Goal: Check status

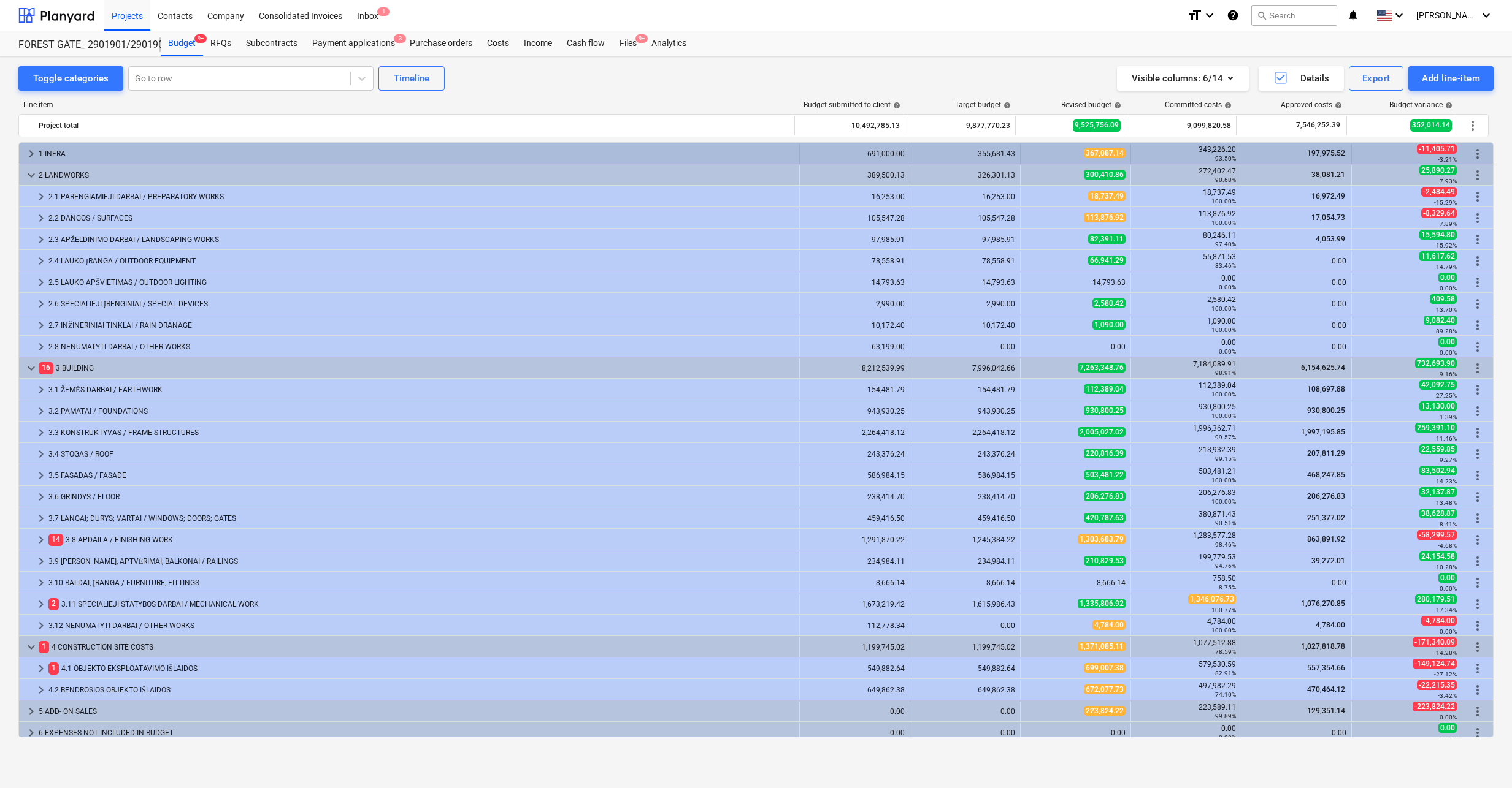
click at [28, 155] on span "keyboard_arrow_right" at bounding box center [31, 153] width 15 height 15
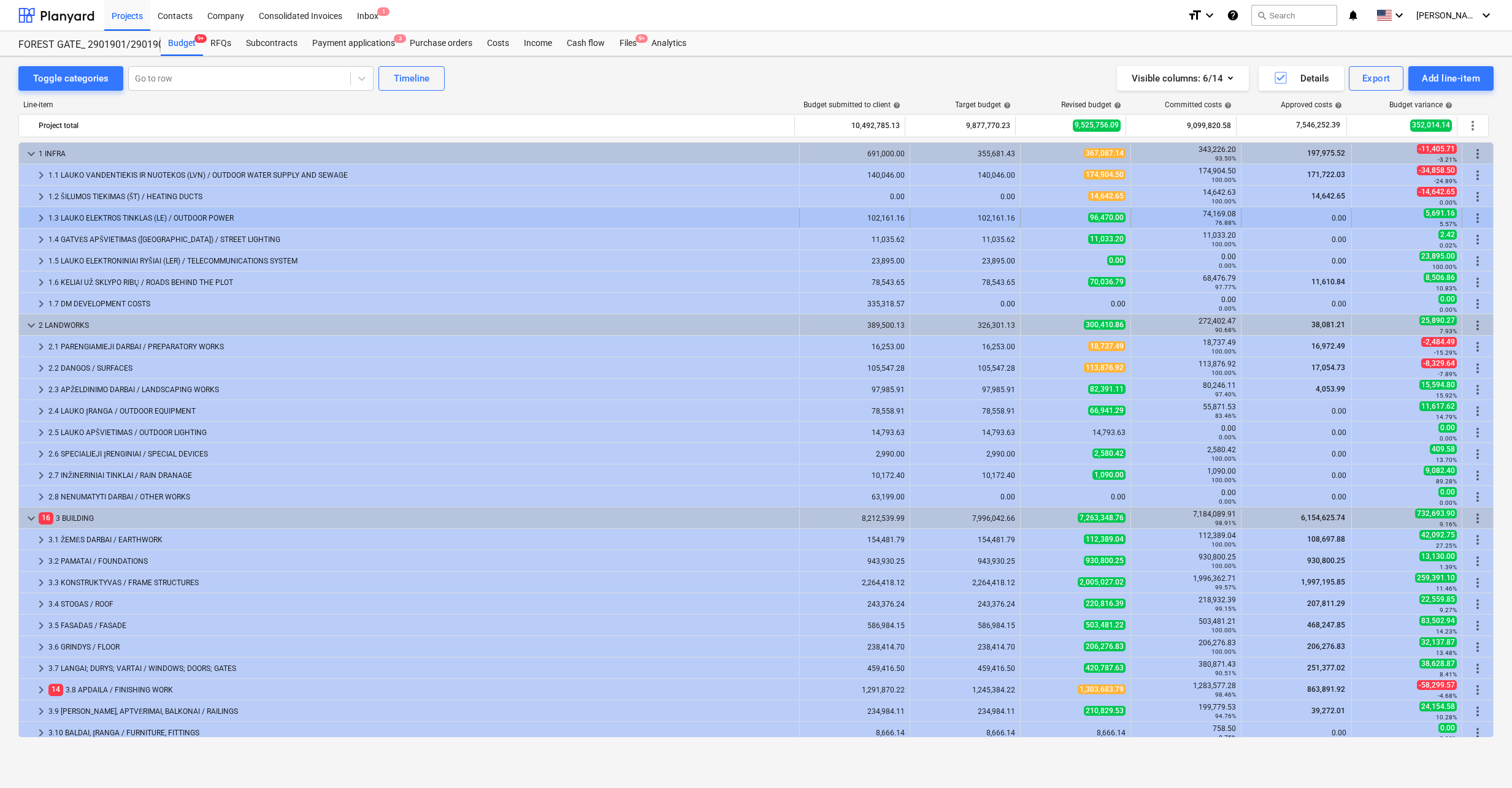
click at [42, 221] on span "keyboard_arrow_right" at bounding box center [41, 218] width 15 height 15
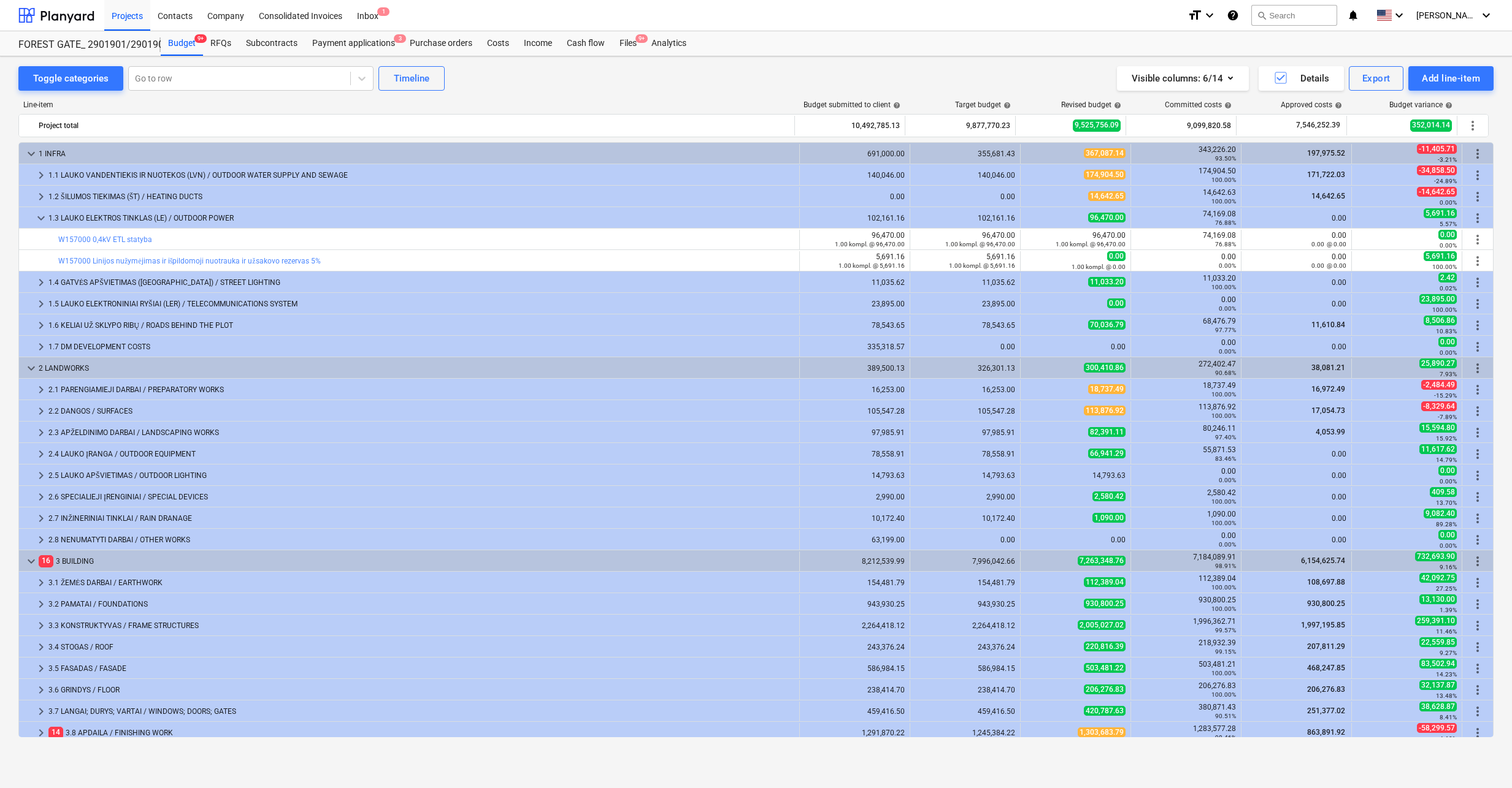
click at [42, 221] on span "keyboard_arrow_down" at bounding box center [41, 218] width 15 height 15
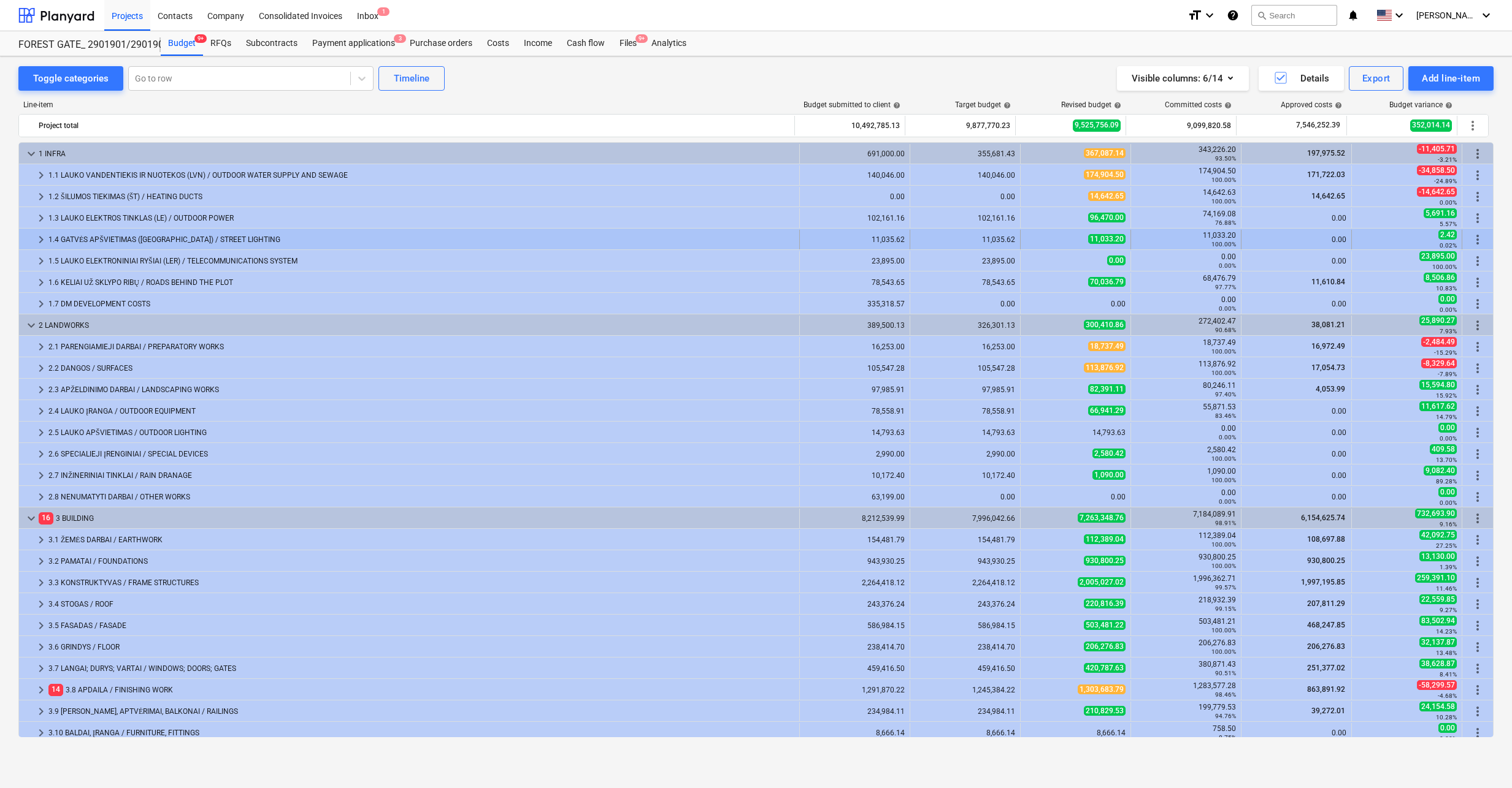
click at [34, 244] on span "keyboard_arrow_right" at bounding box center [41, 239] width 15 height 15
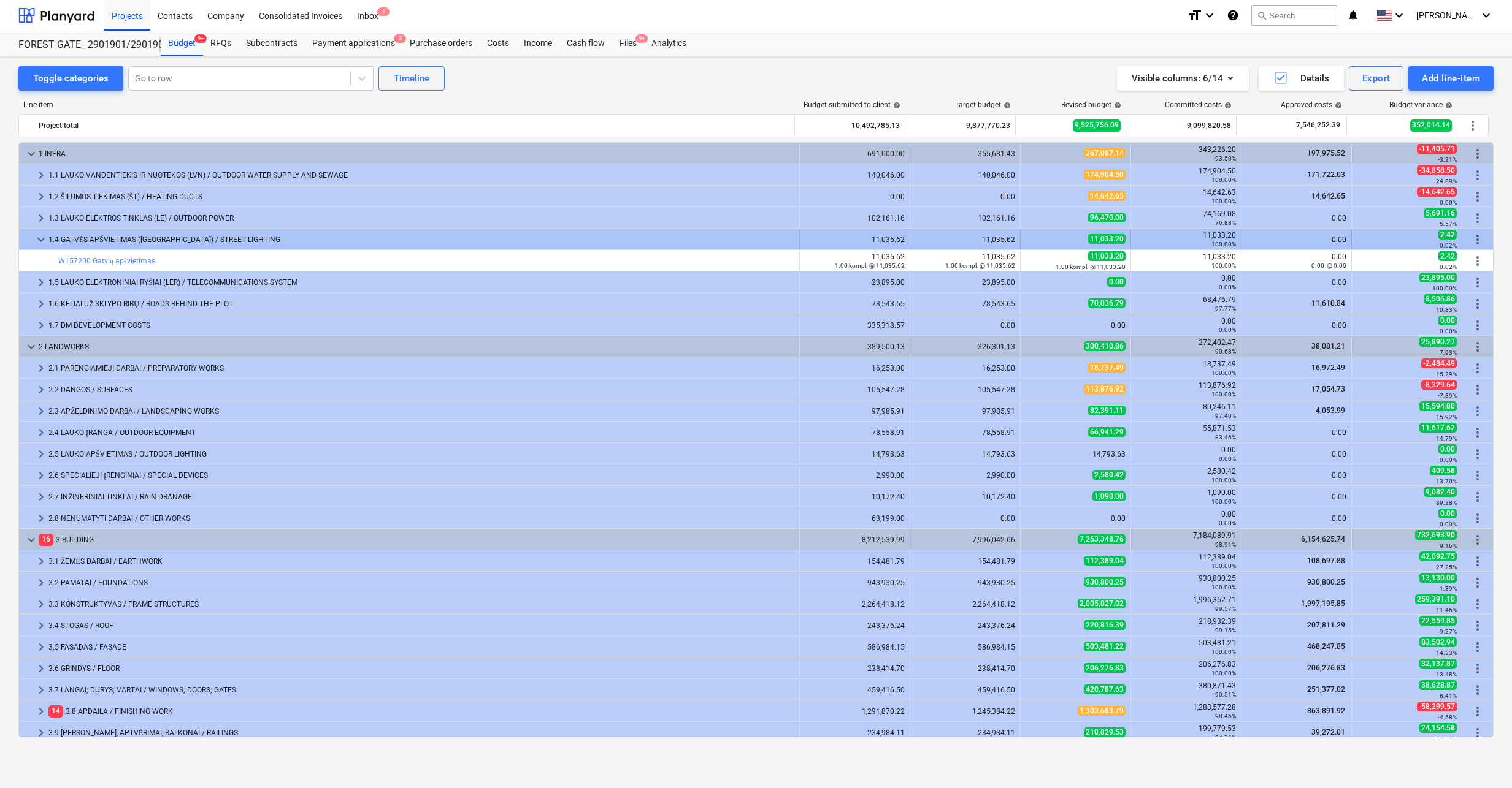
click at [33, 244] on div at bounding box center [28, 240] width 10 height 19
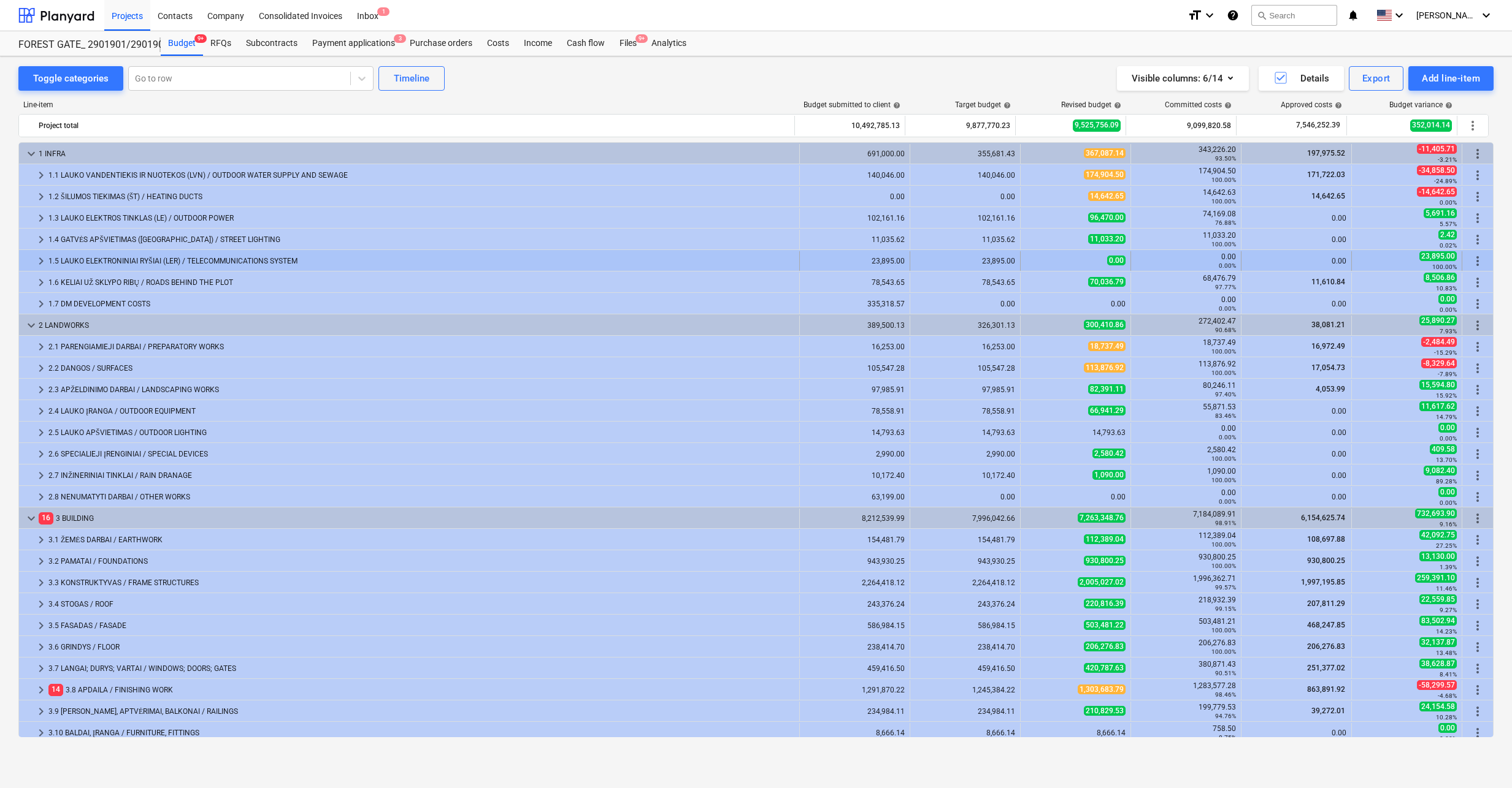
click at [31, 258] on div at bounding box center [28, 261] width 10 height 19
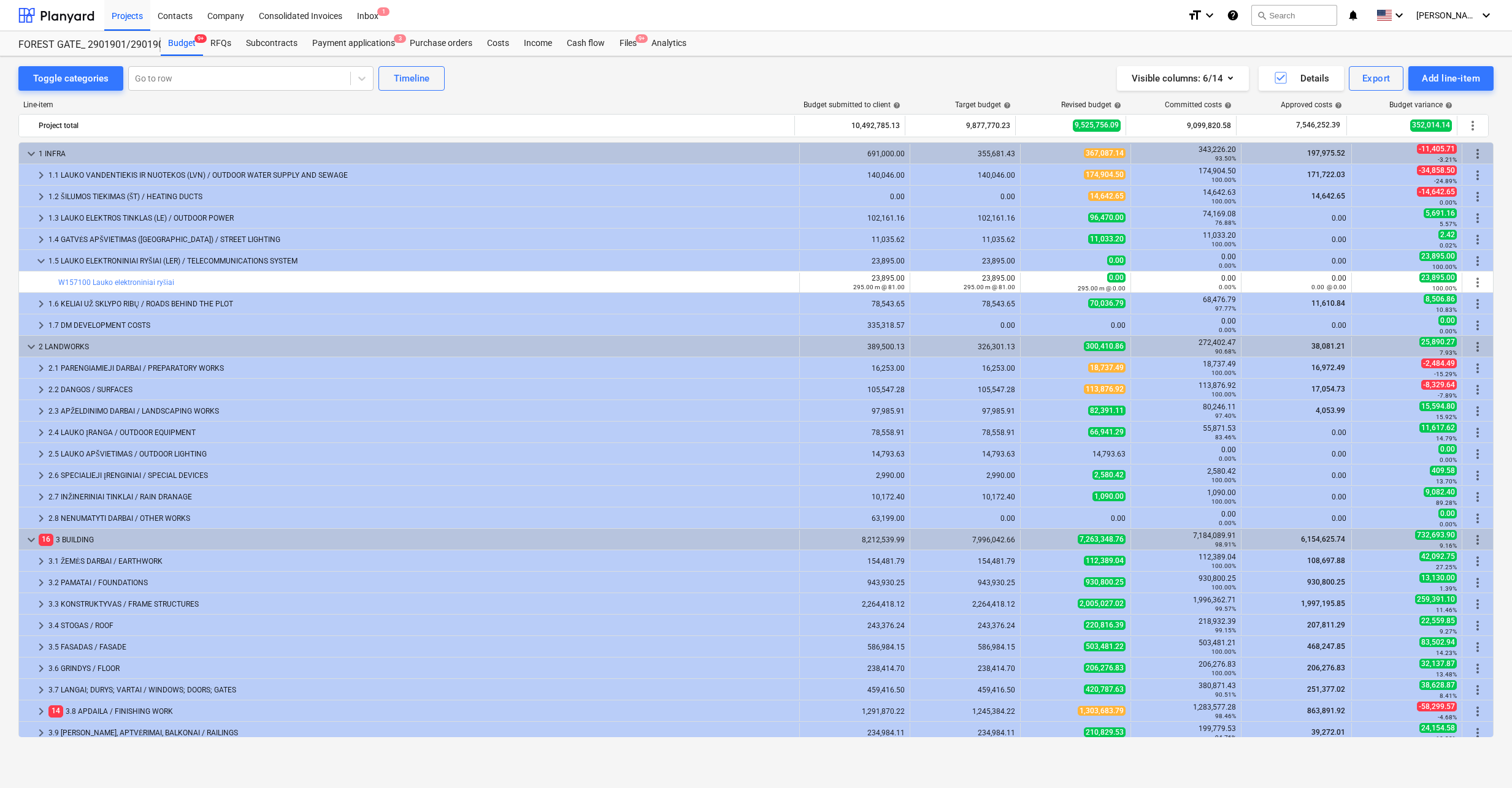
click at [31, 258] on div at bounding box center [28, 261] width 10 height 19
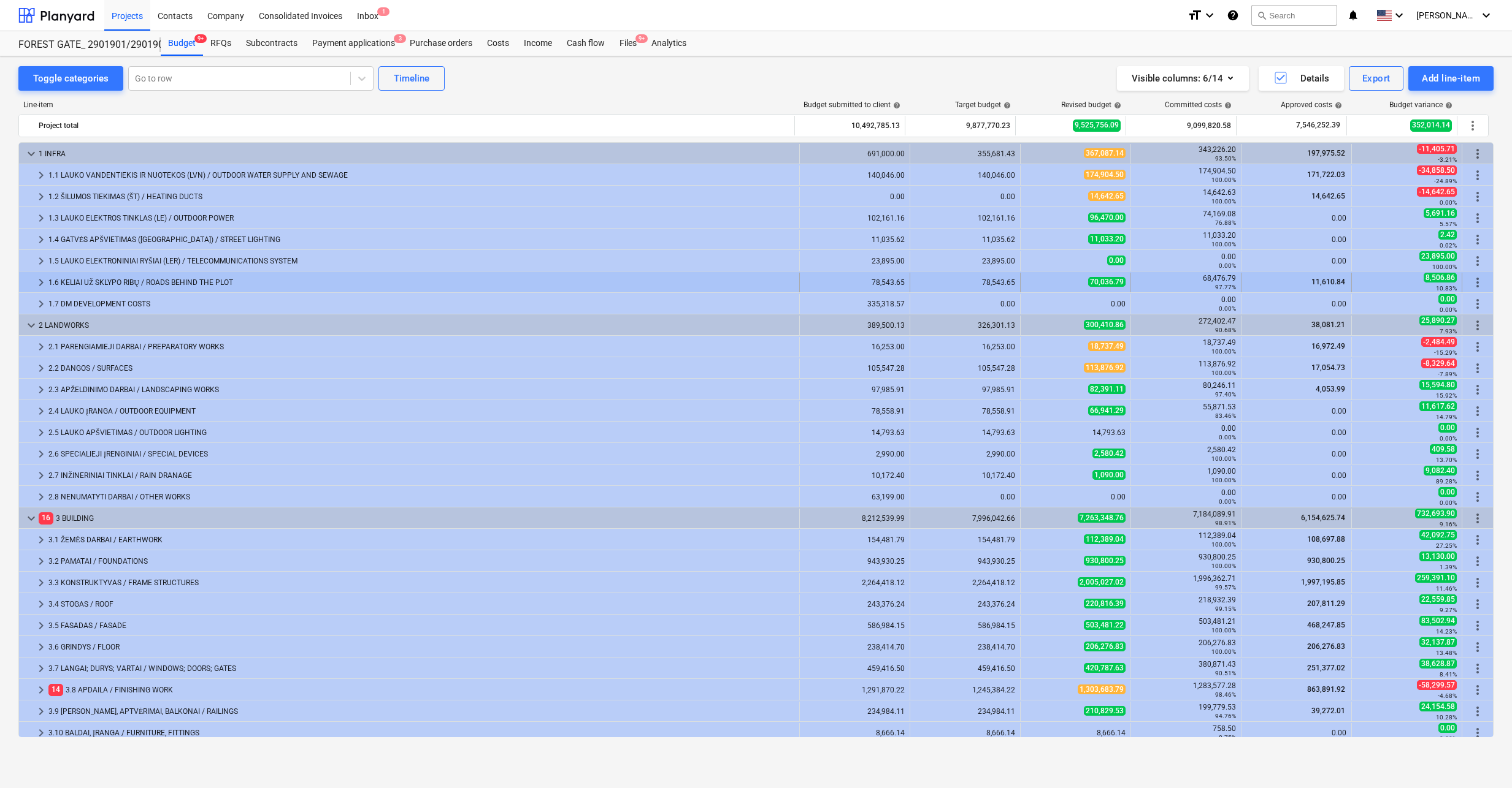
click at [32, 280] on div at bounding box center [28, 283] width 10 height 19
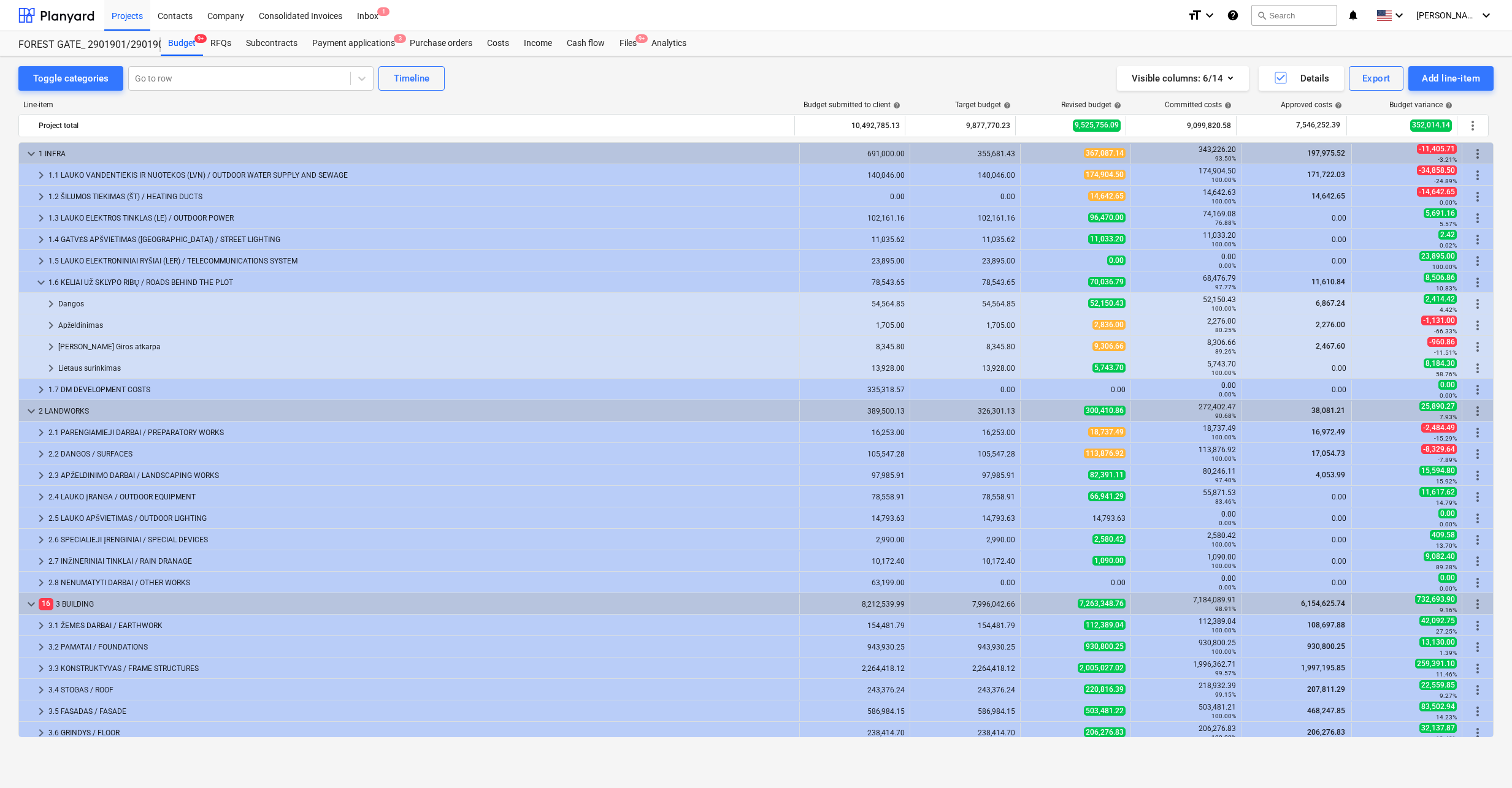
click at [32, 280] on div at bounding box center [28, 283] width 10 height 19
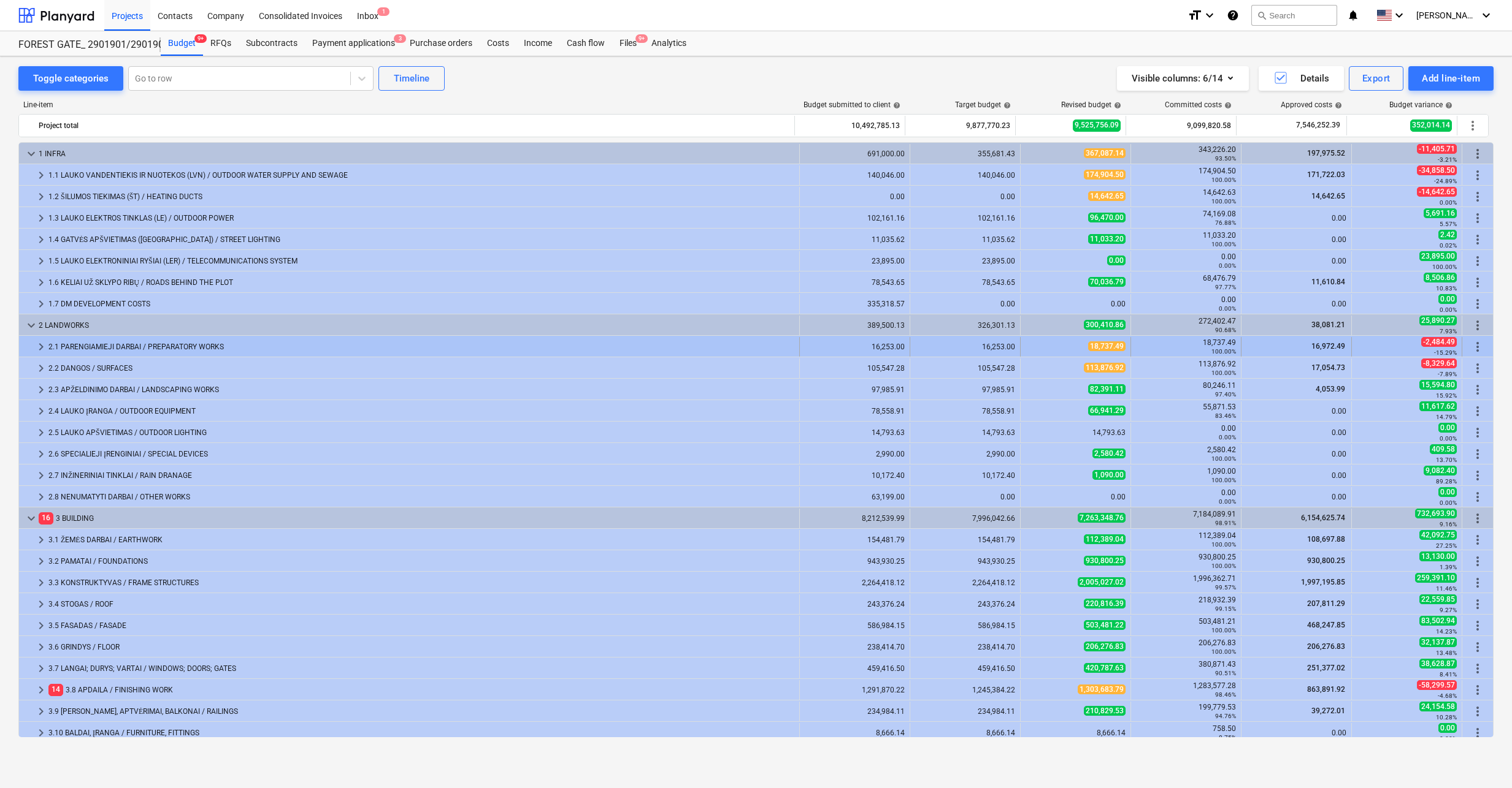
click at [38, 348] on span "keyboard_arrow_right" at bounding box center [41, 347] width 15 height 15
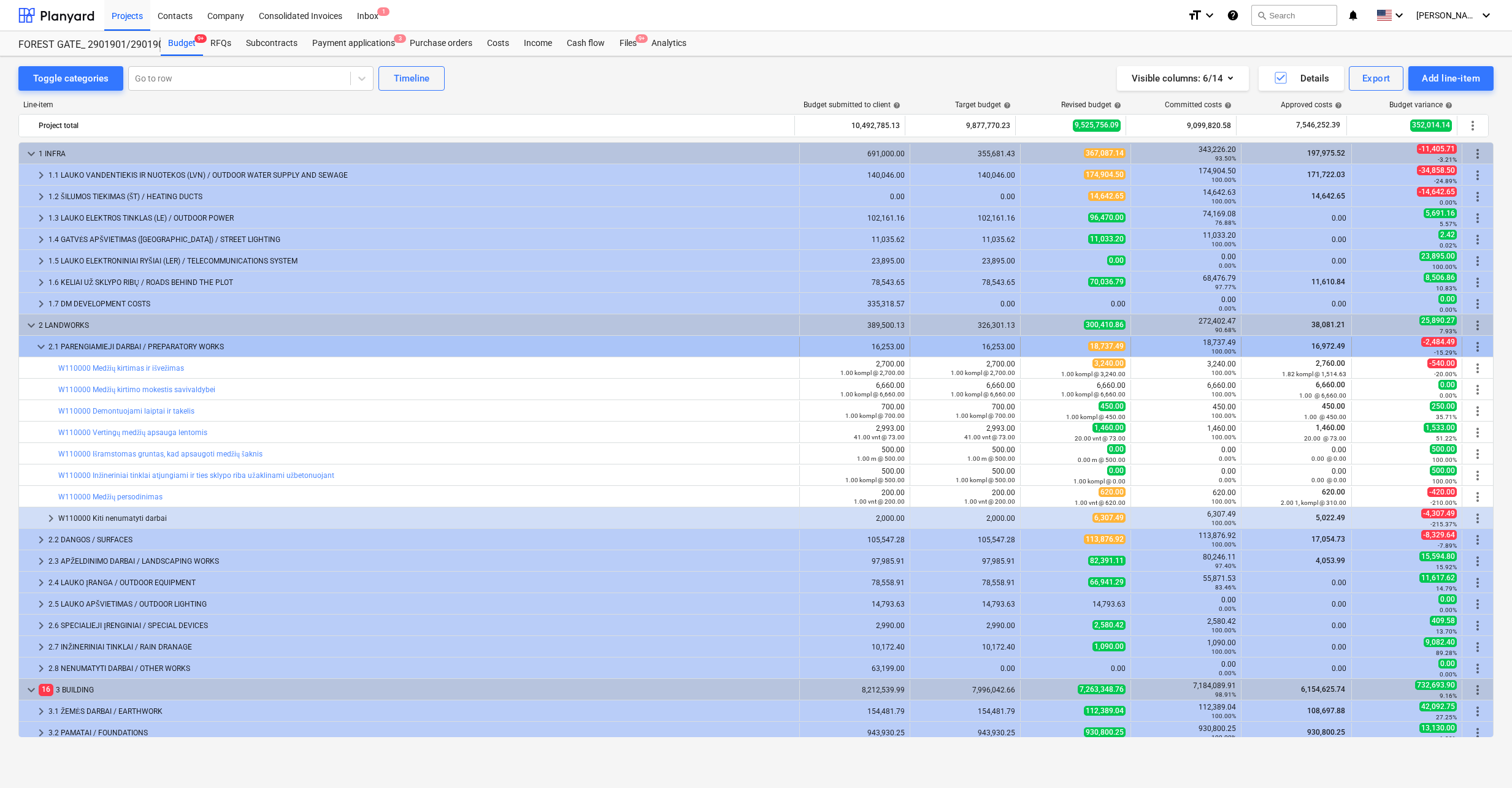
click at [37, 348] on span "keyboard_arrow_down" at bounding box center [41, 347] width 15 height 15
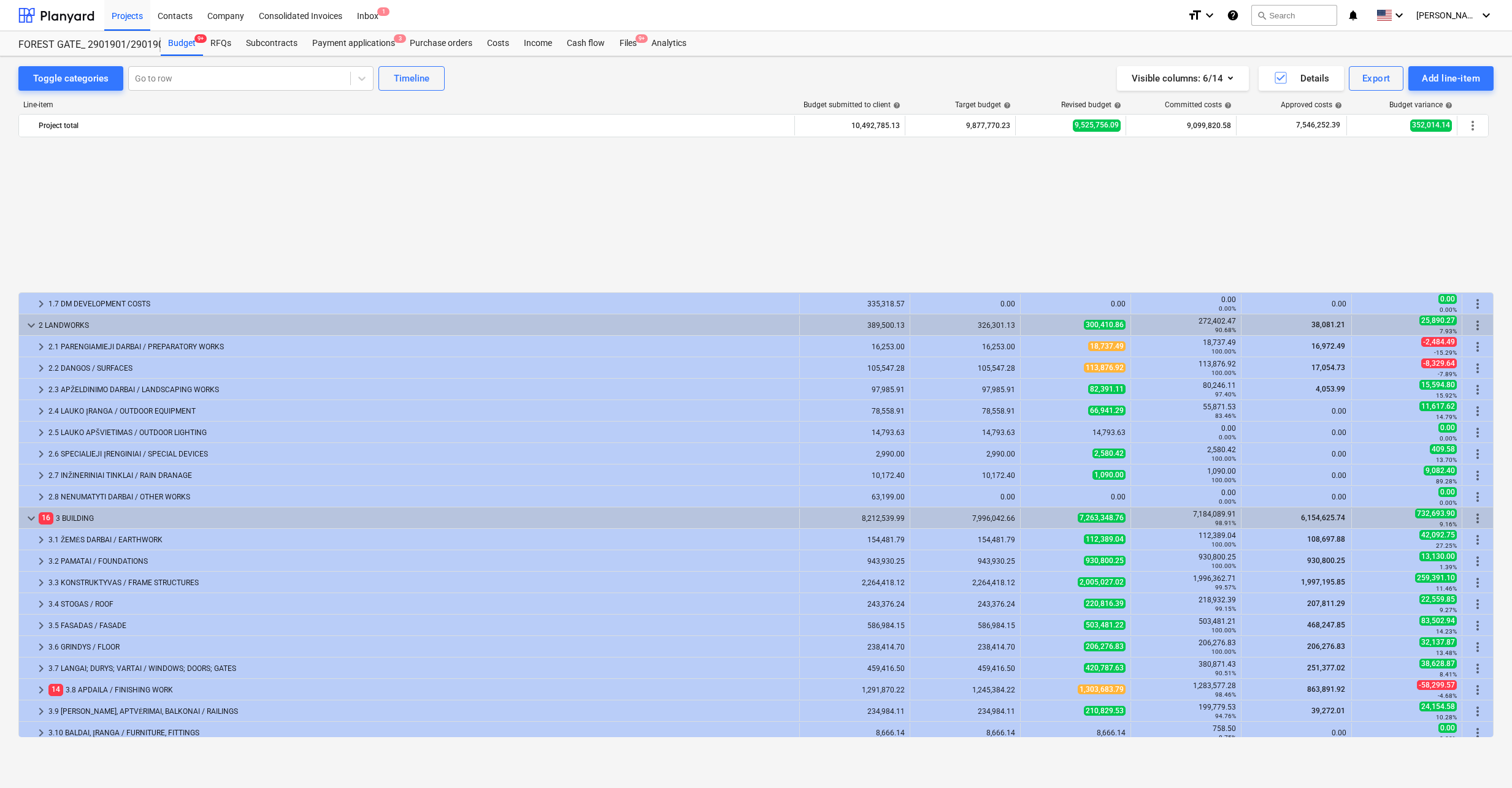
scroll to position [177, 0]
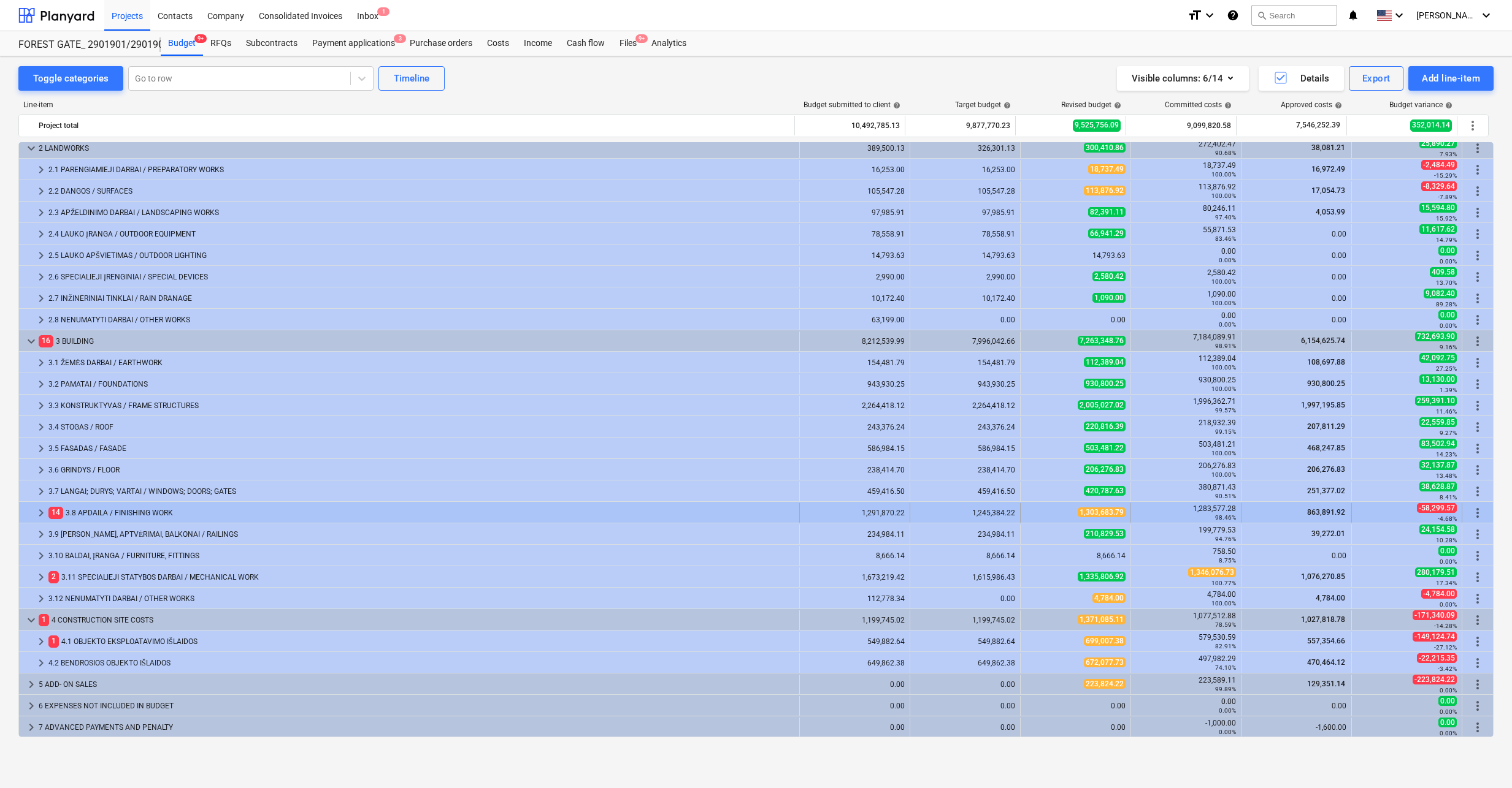
click at [38, 510] on span "keyboard_arrow_right" at bounding box center [41, 513] width 15 height 15
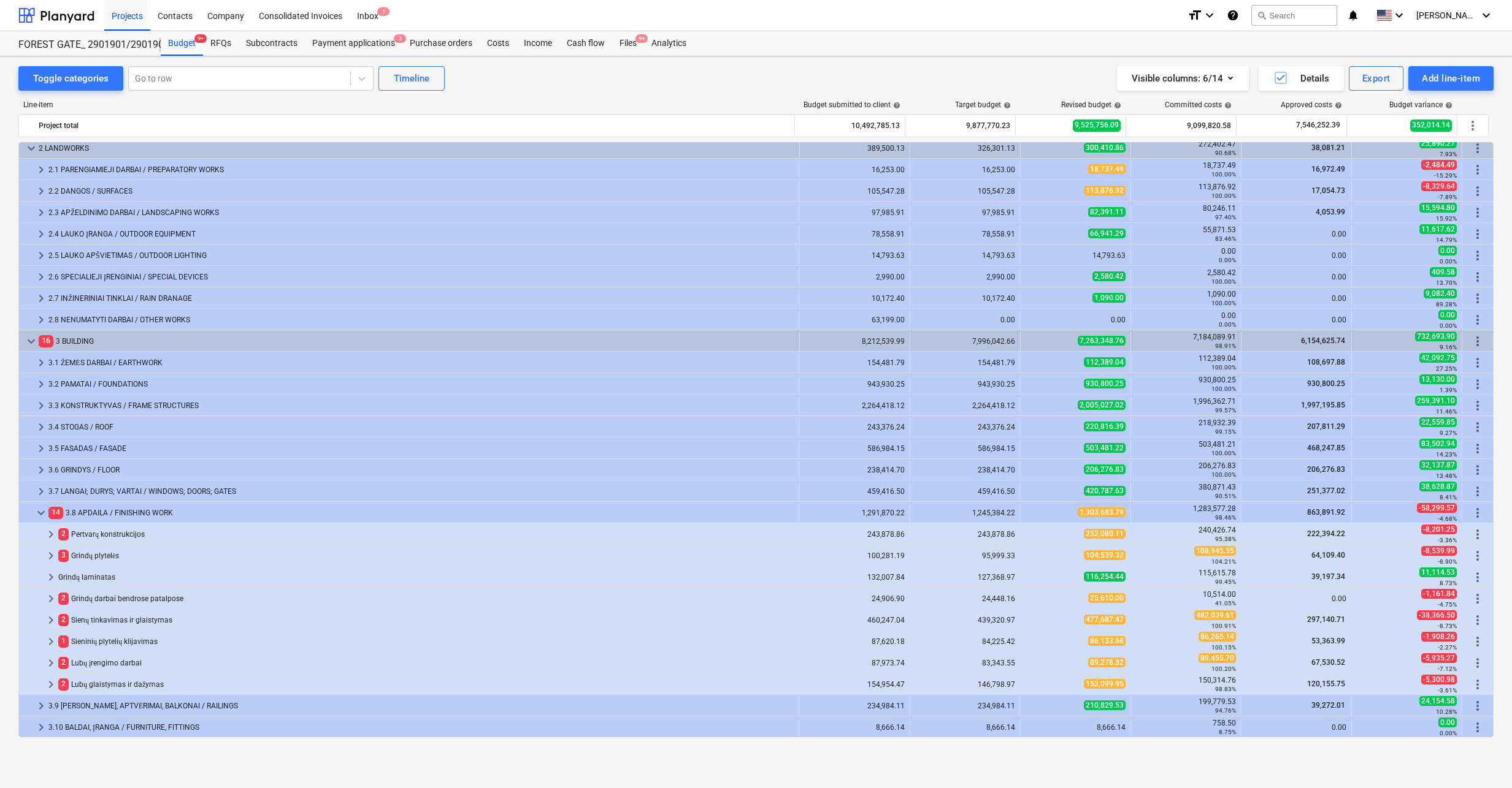
click at [38, 510] on span "keyboard_arrow_down" at bounding box center [41, 513] width 15 height 15
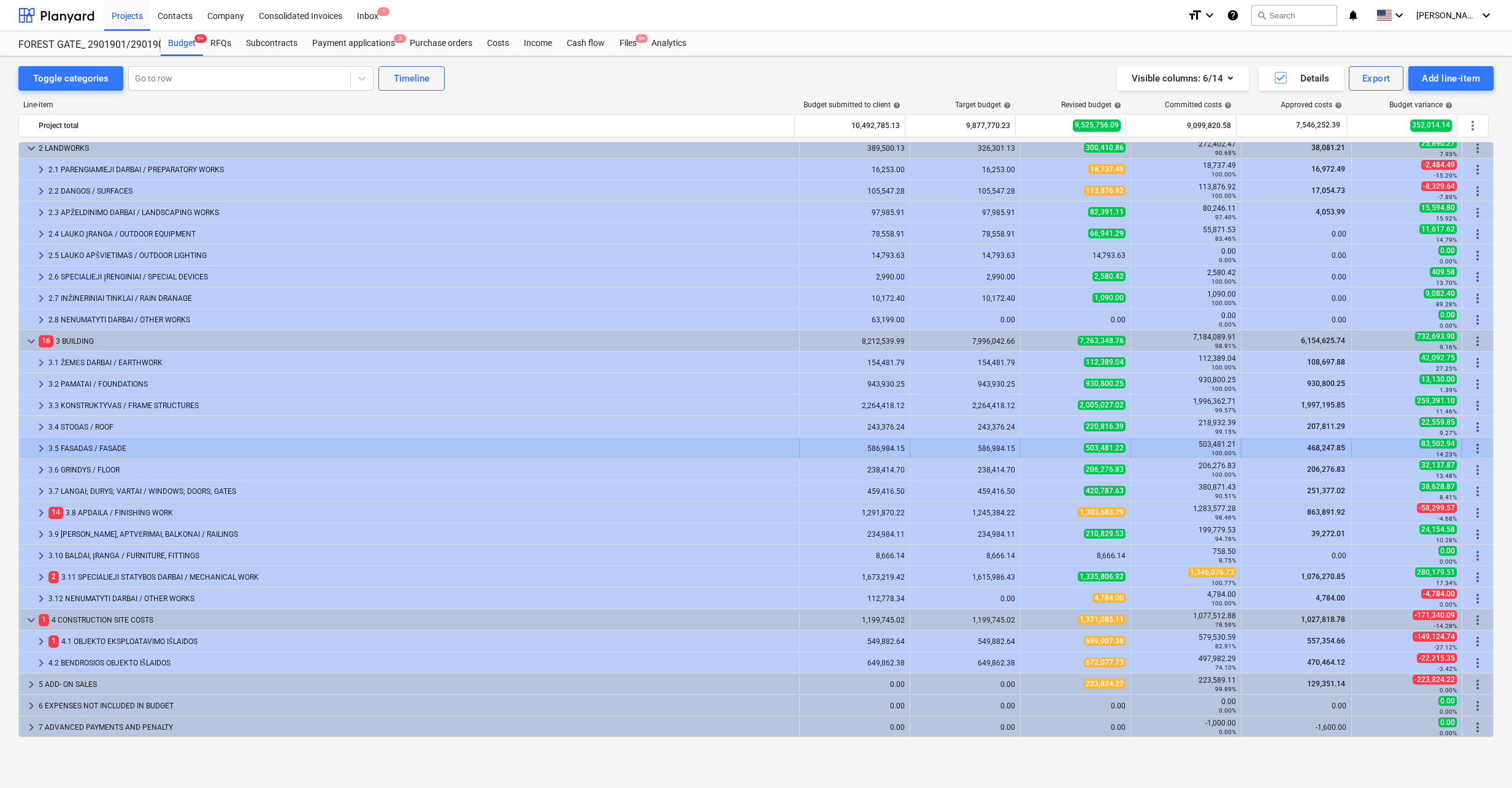
click at [39, 447] on span "keyboard_arrow_right" at bounding box center [41, 448] width 15 height 15
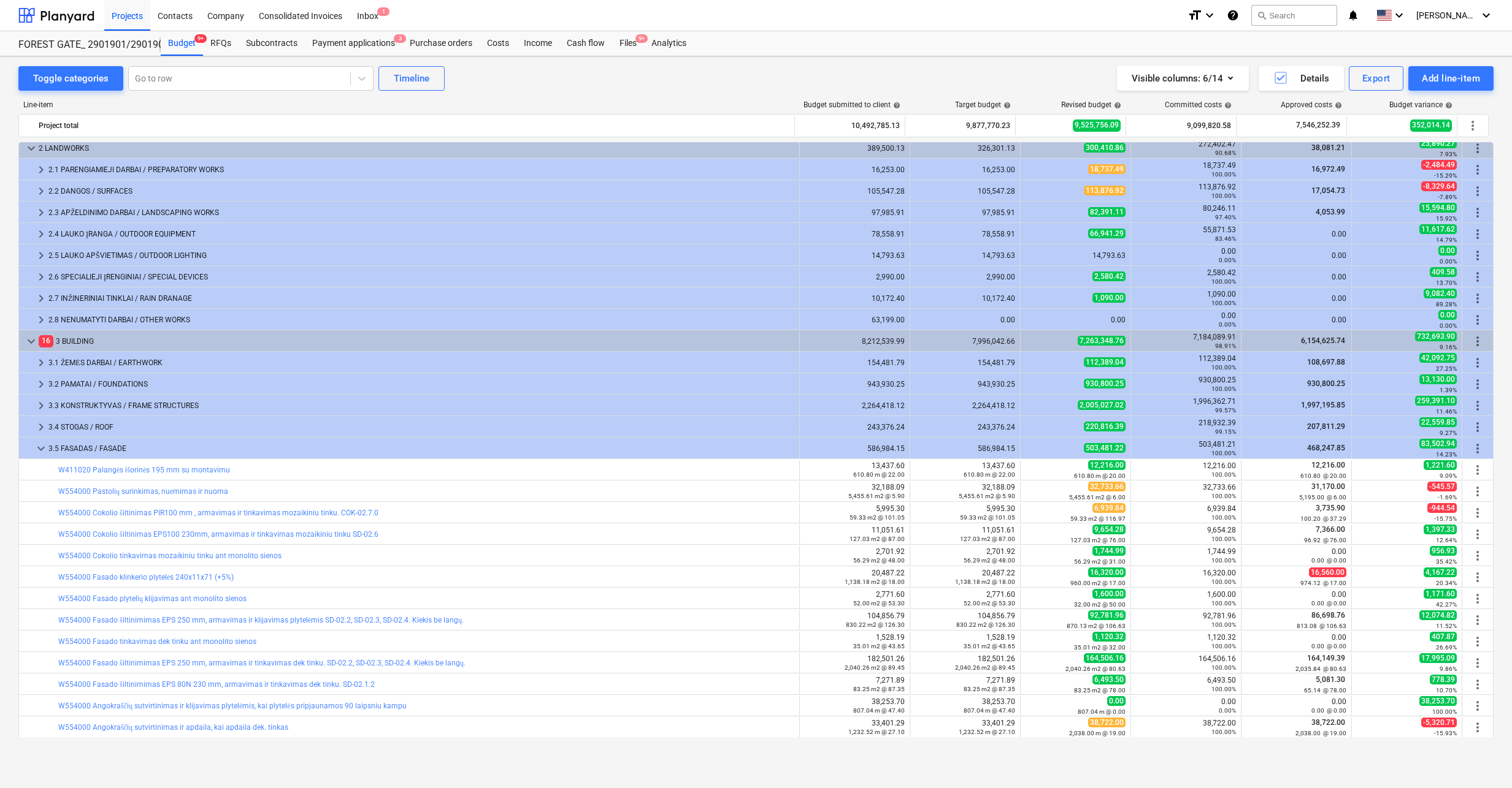
click at [39, 447] on span "keyboard_arrow_down" at bounding box center [41, 448] width 15 height 15
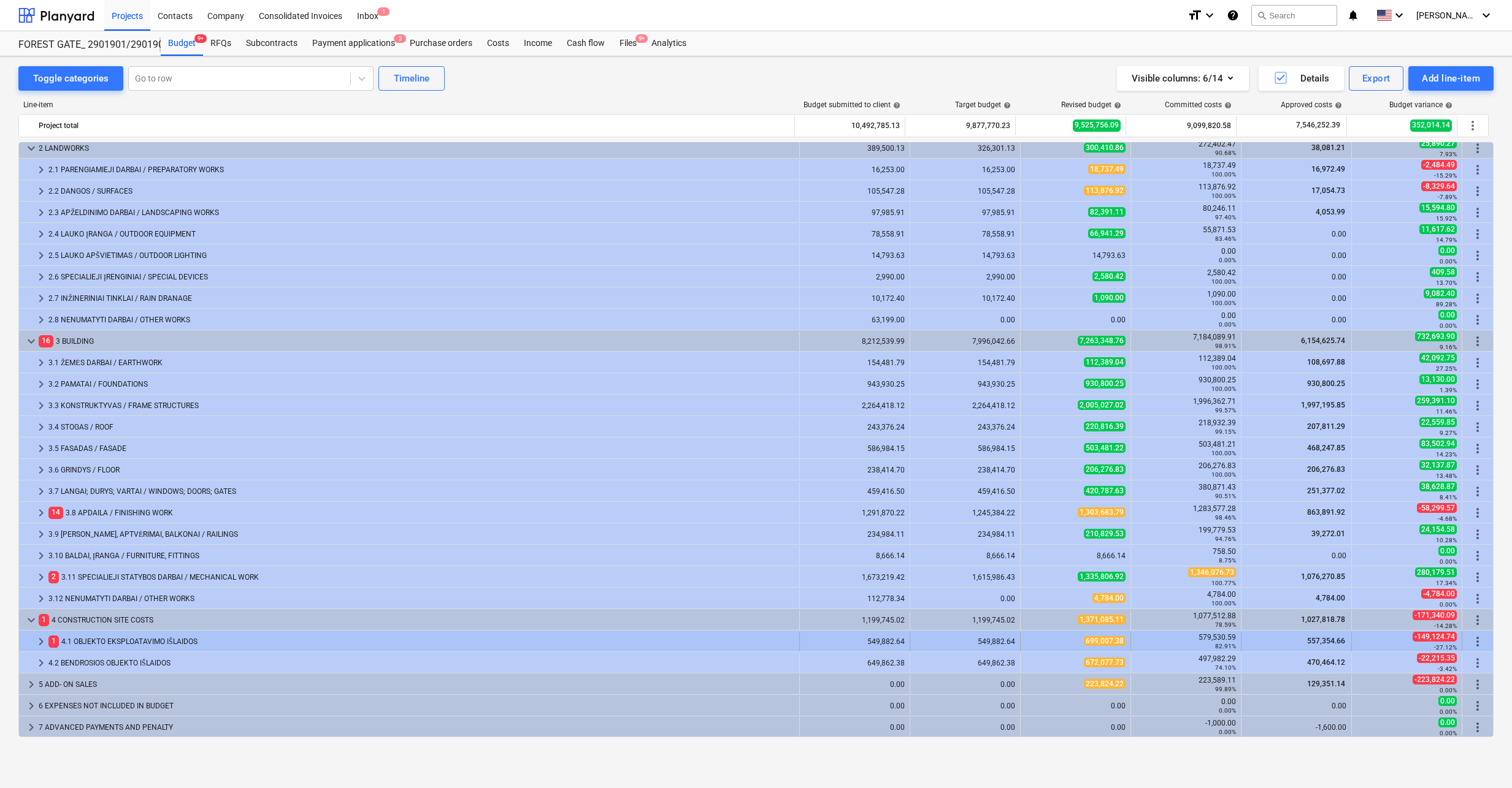
click at [40, 644] on span "keyboard_arrow_right" at bounding box center [41, 642] width 15 height 15
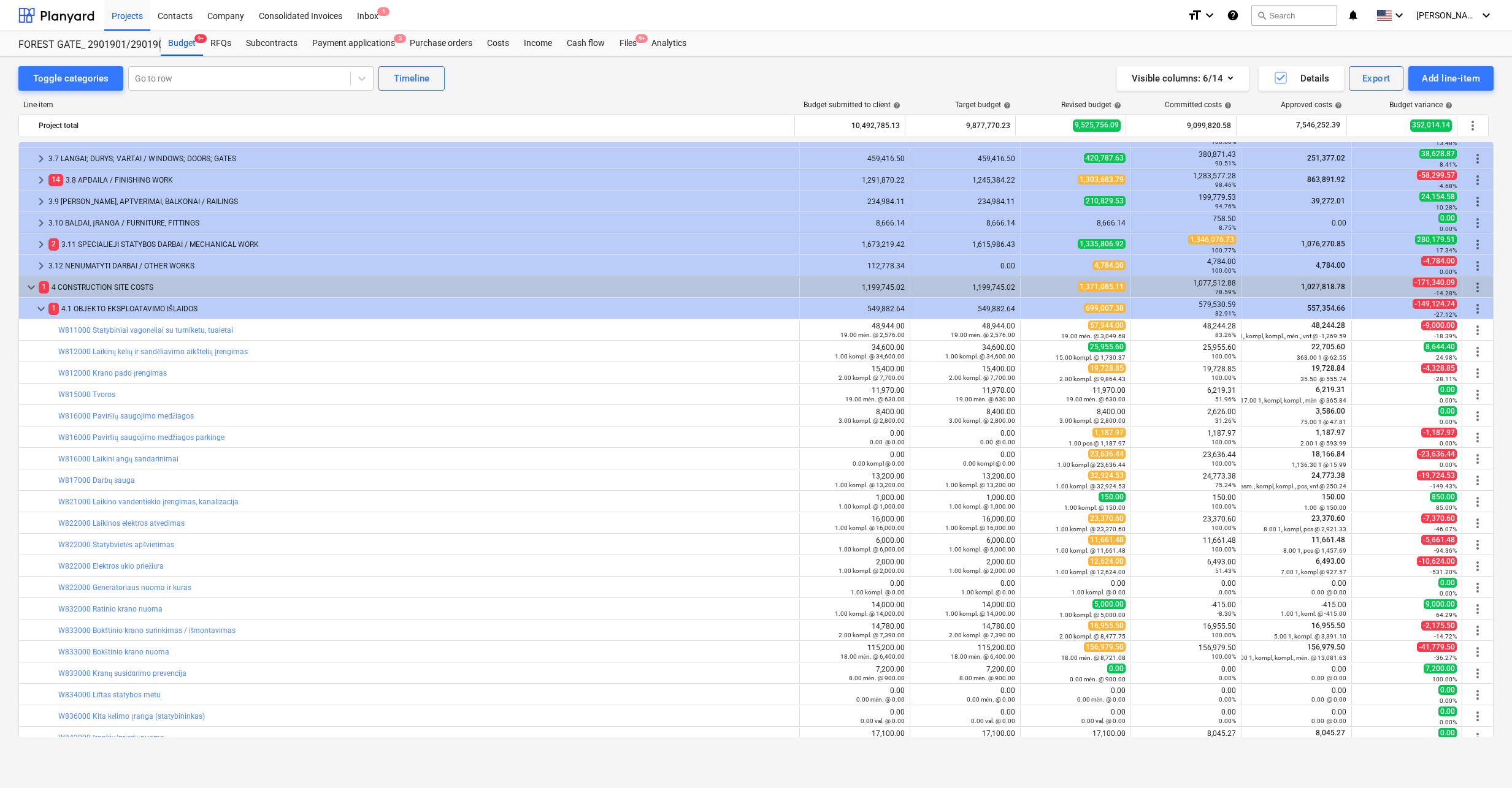
scroll to position [606, 0]
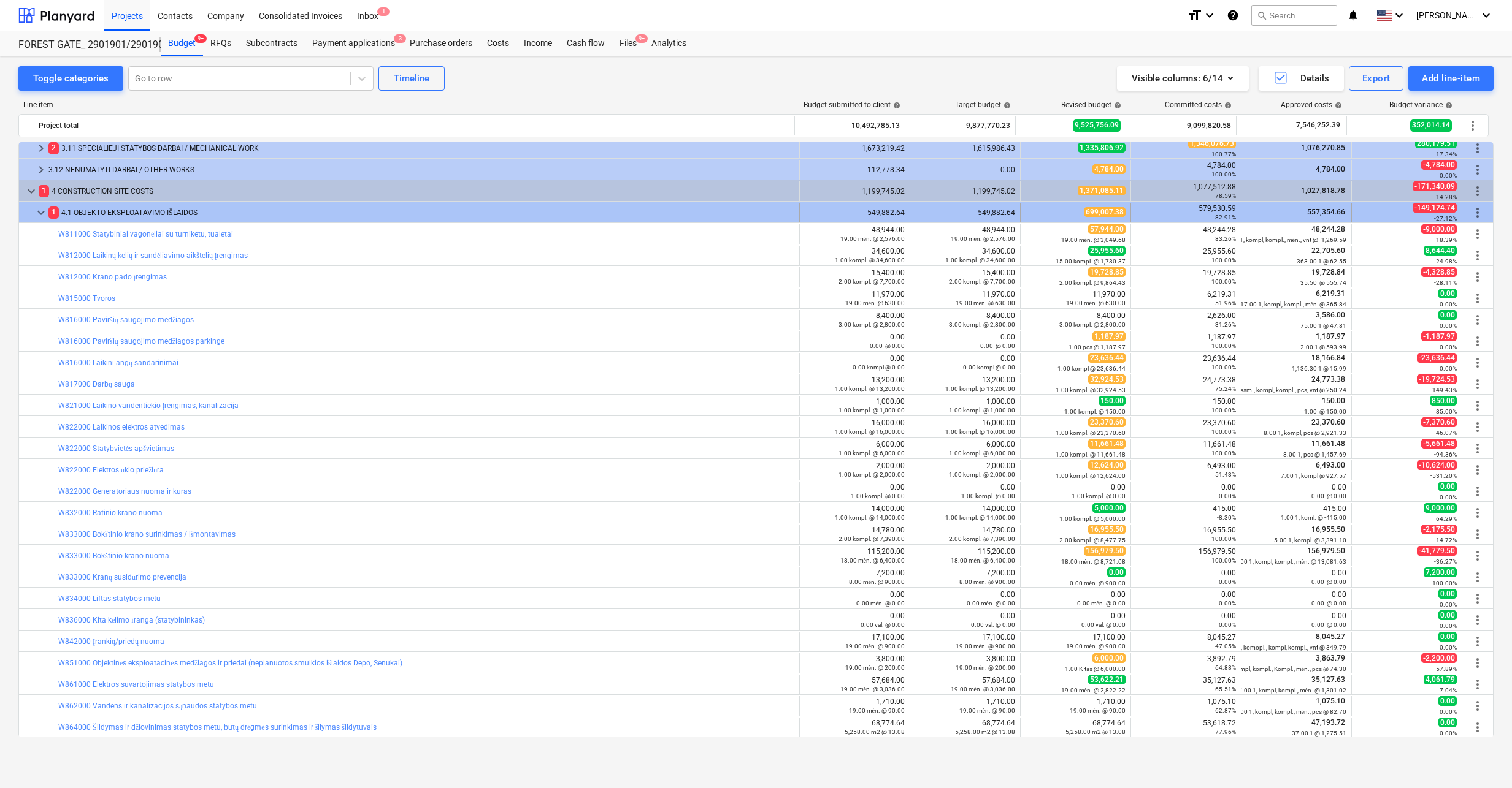
click at [38, 220] on span "keyboard_arrow_down" at bounding box center [41, 213] width 15 height 15
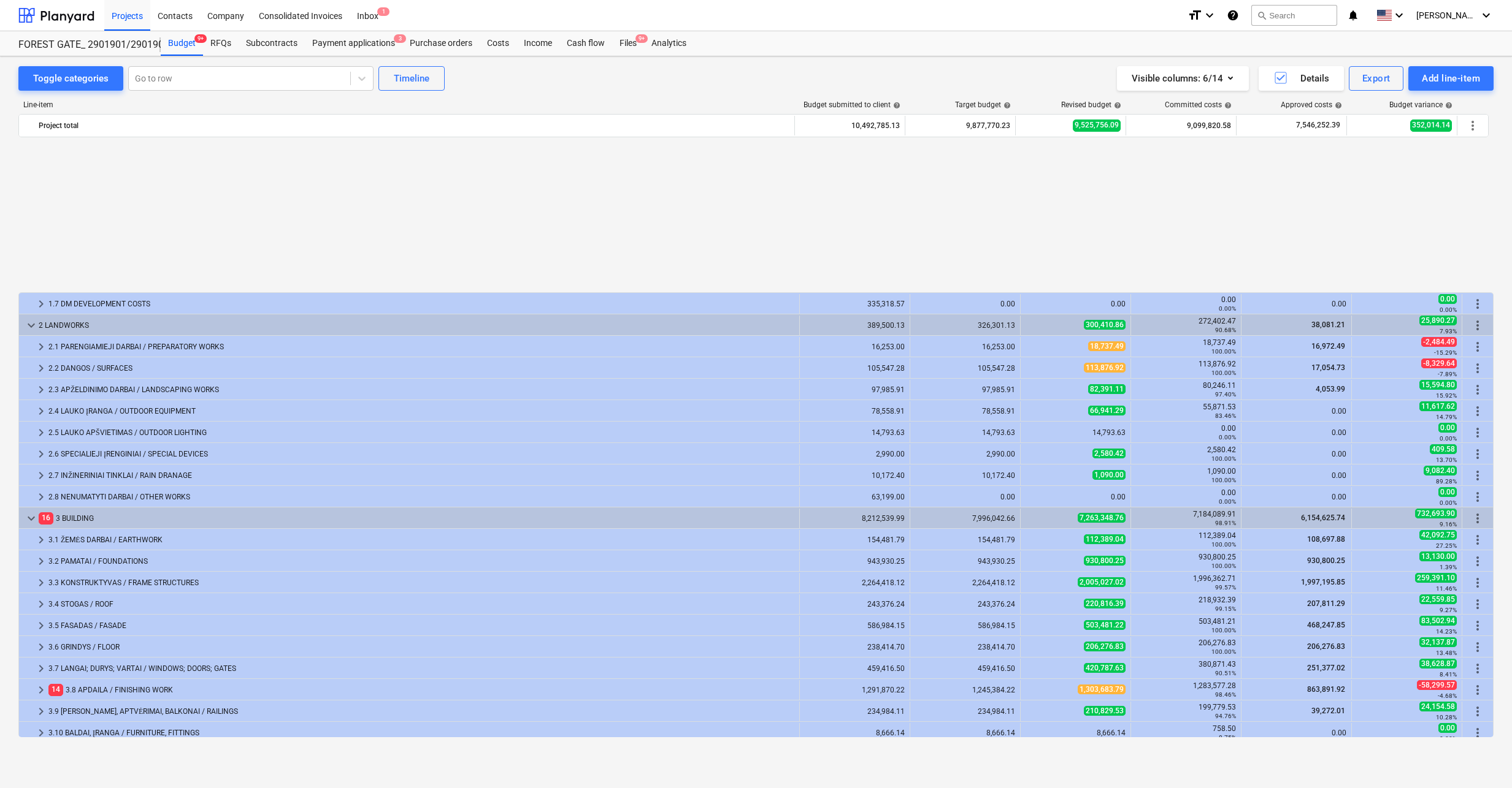
scroll to position [177, 0]
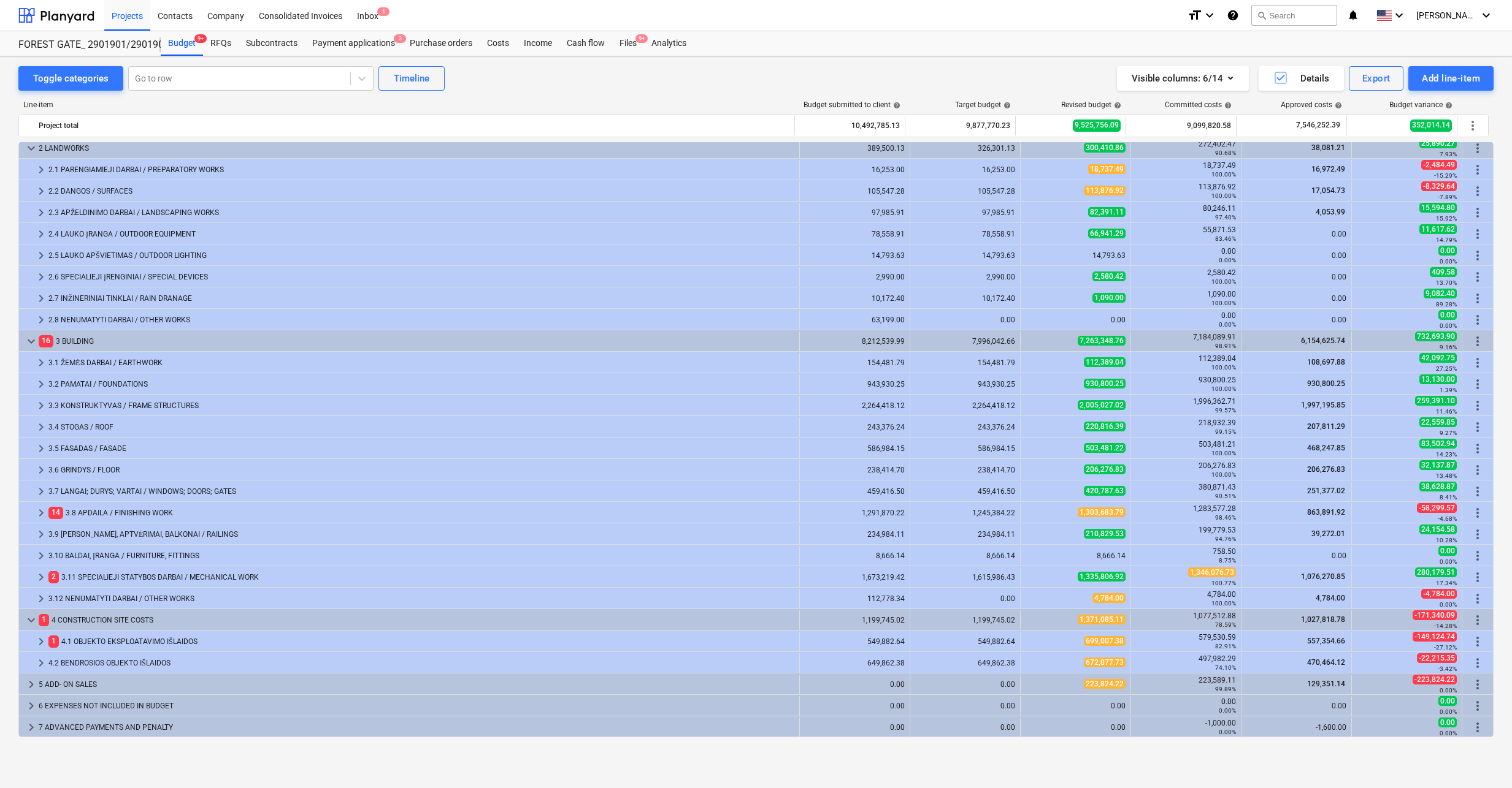
drag, startPoint x: 1494, startPoint y: 289, endPoint x: 1495, endPoint y: 152, distance: 137.0
click at [1495, 152] on div "Toggle categories Go to row Timeline Visible columns : 6/14 Details Export Add …" at bounding box center [756, 409] width 1512 height 706
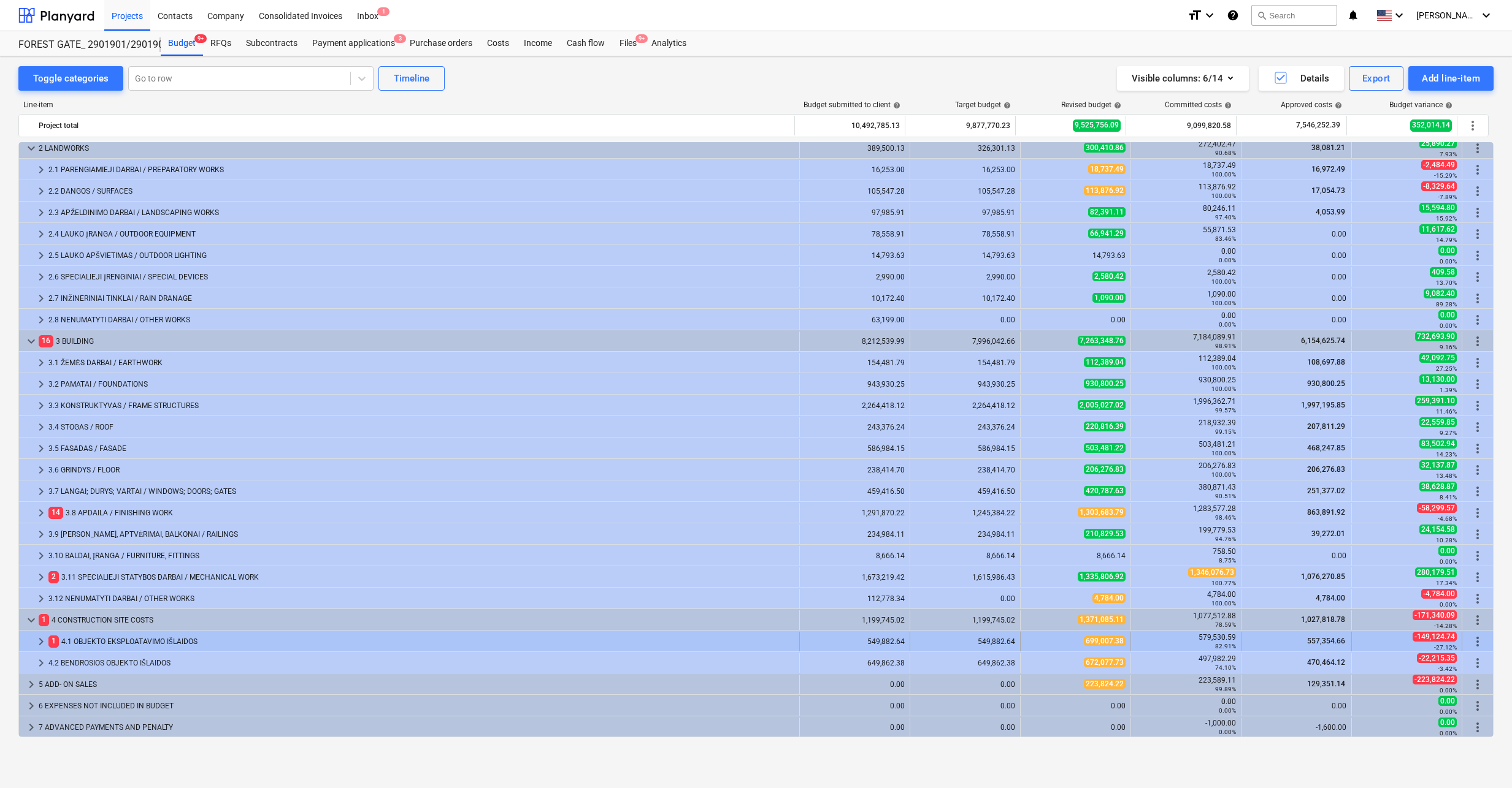
click at [35, 641] on span "keyboard_arrow_right" at bounding box center [41, 642] width 15 height 15
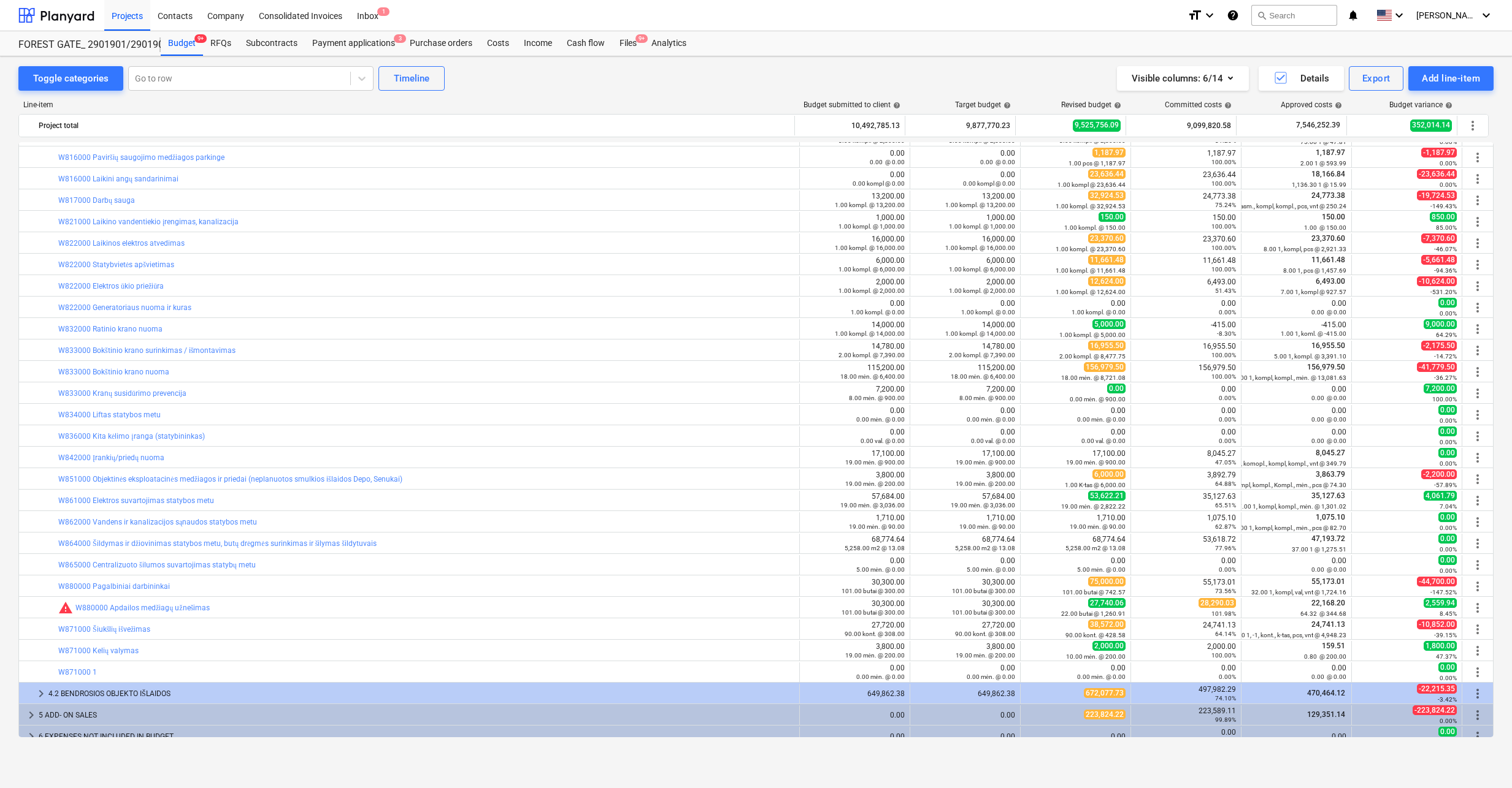
scroll to position [820, 0]
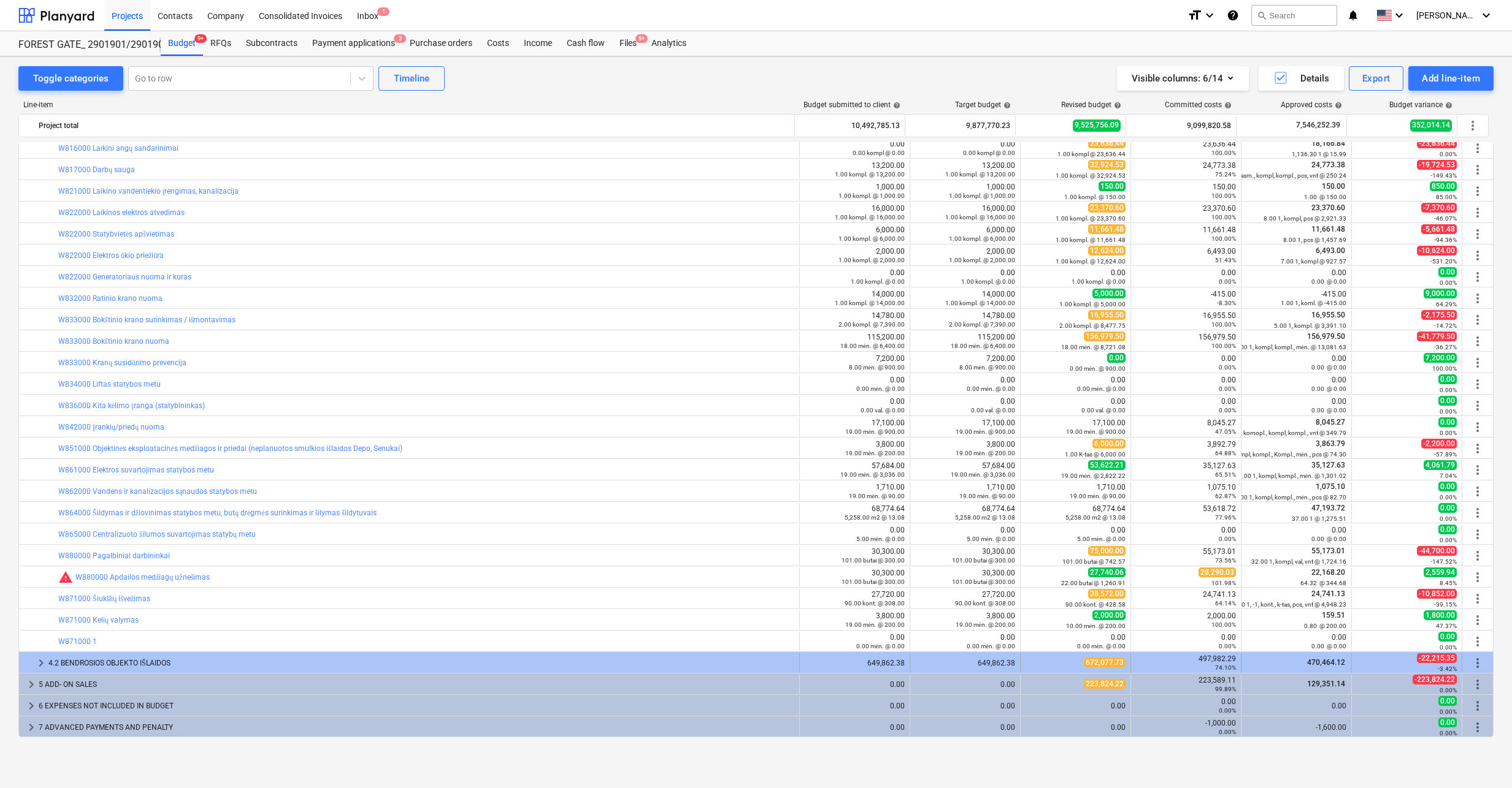
click at [41, 659] on span "keyboard_arrow_right" at bounding box center [41, 663] width 15 height 15
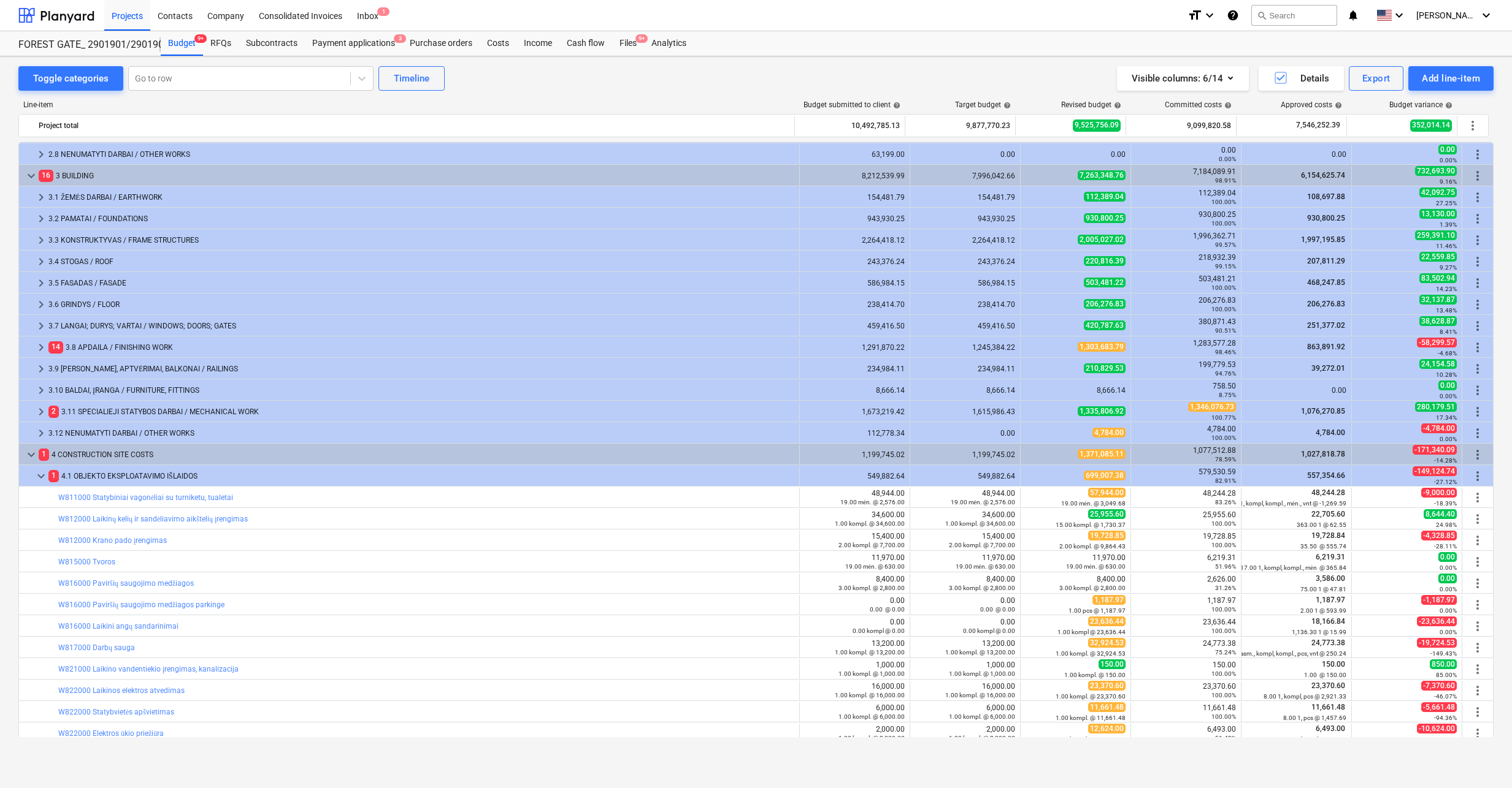
scroll to position [0, 0]
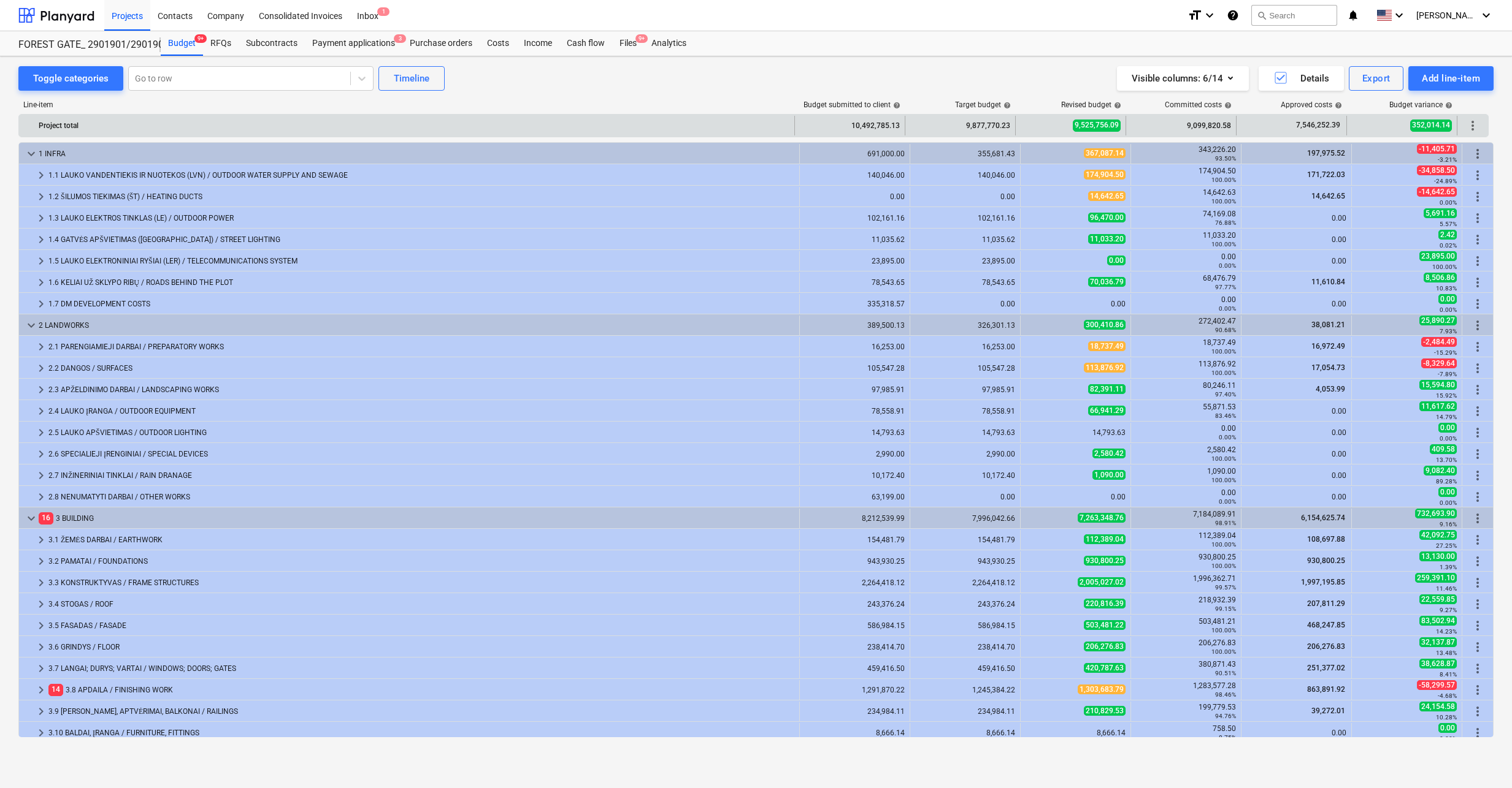
click at [1473, 130] on span "more_vert" at bounding box center [1472, 125] width 15 height 15
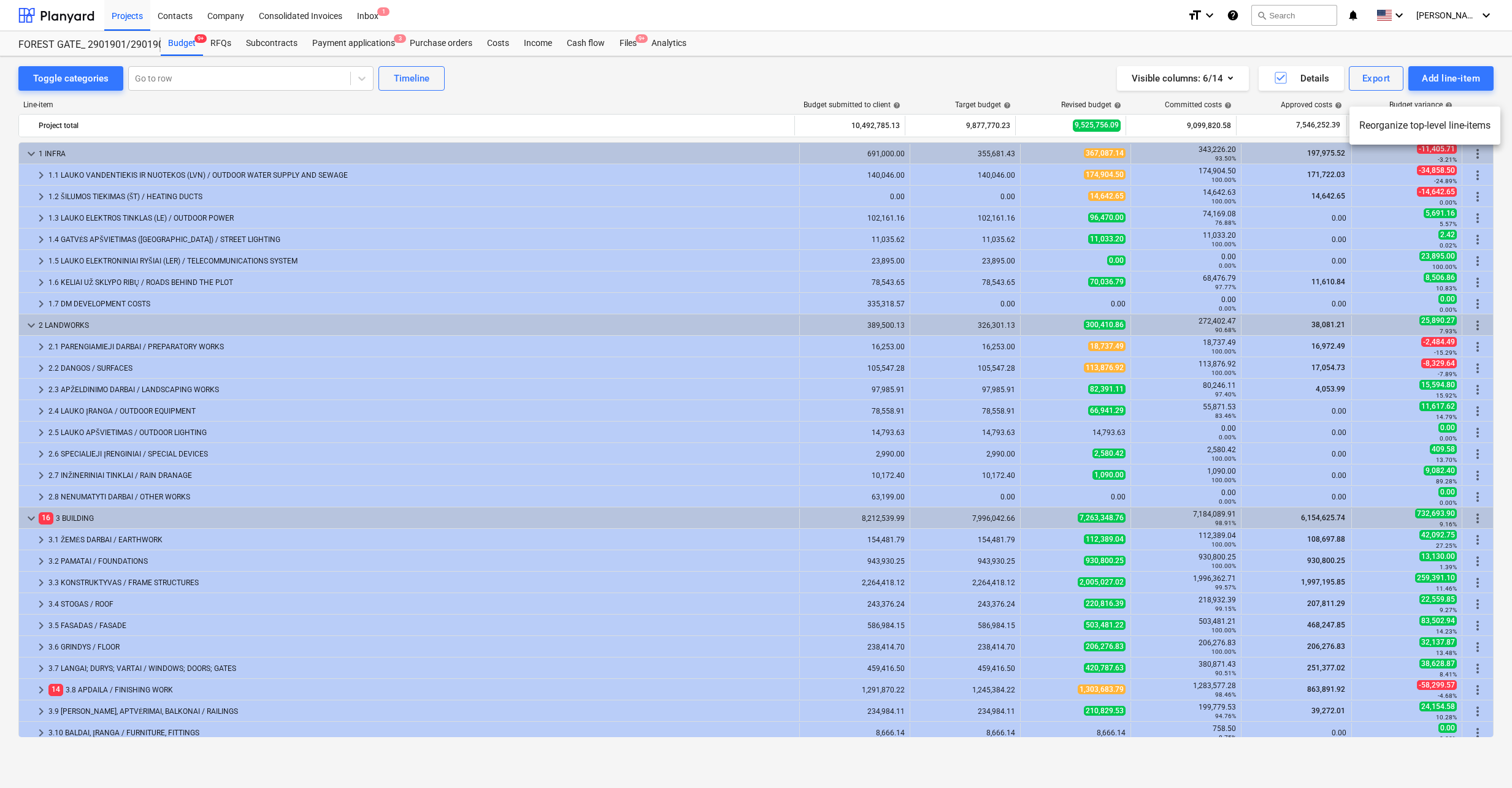
click at [1504, 189] on div at bounding box center [756, 394] width 1512 height 788
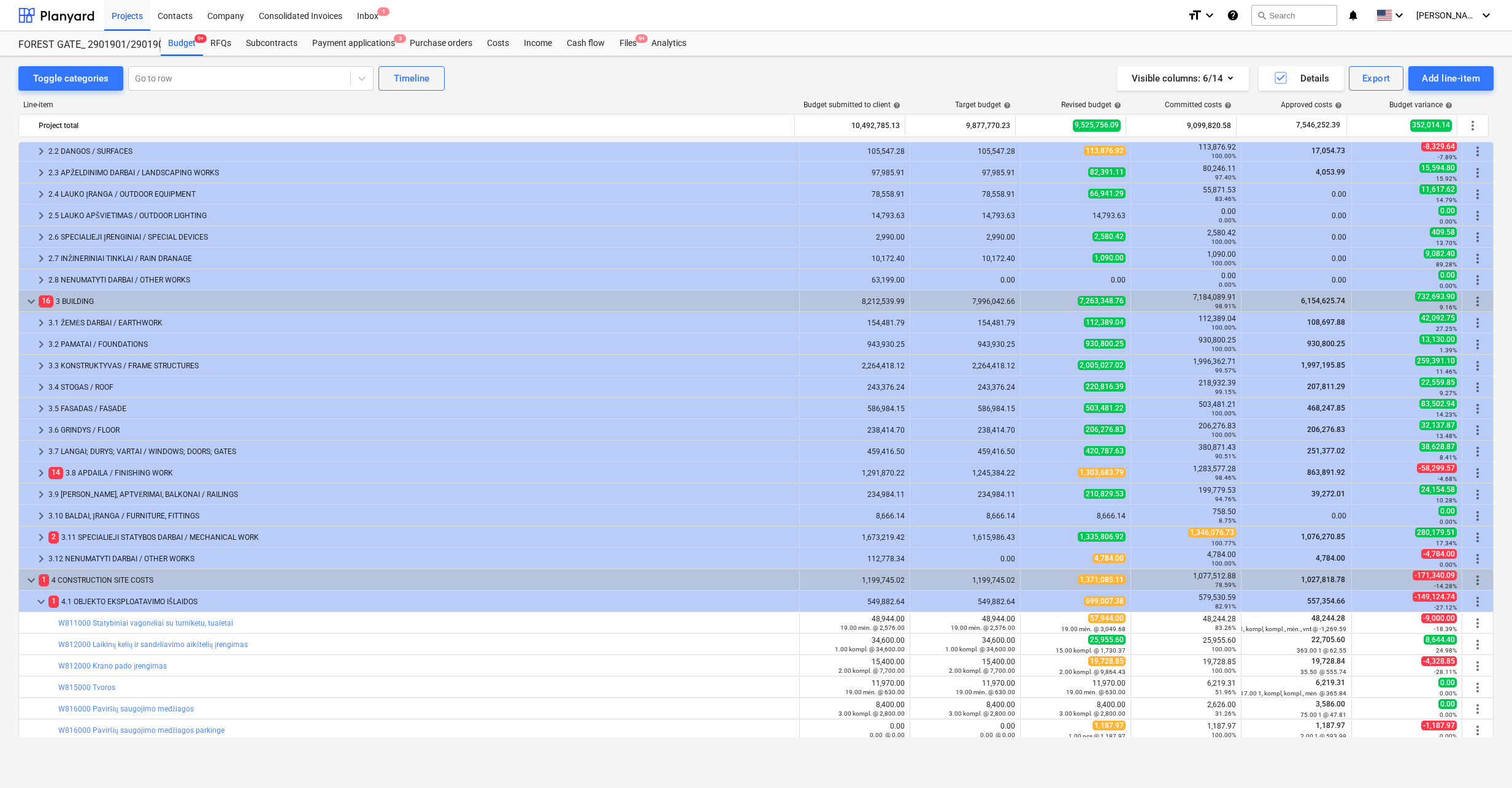
click at [1501, 335] on div "Toggle categories Go to row Timeline Visible columns : 6/14 Details Export Add …" at bounding box center [756, 409] width 1512 height 706
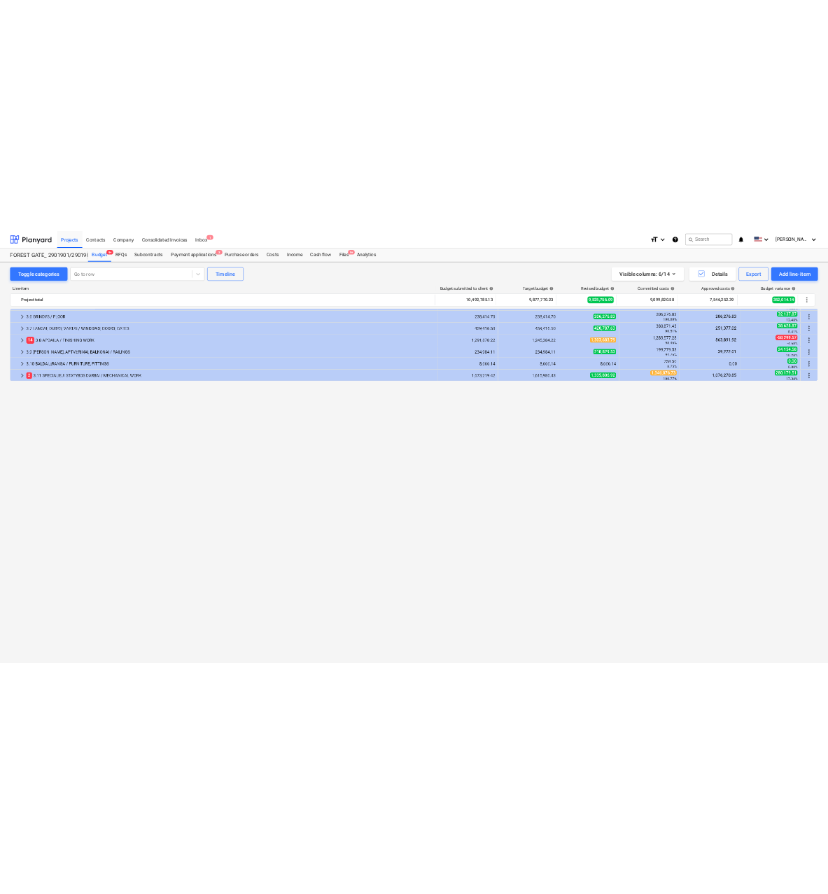
scroll to position [0, 0]
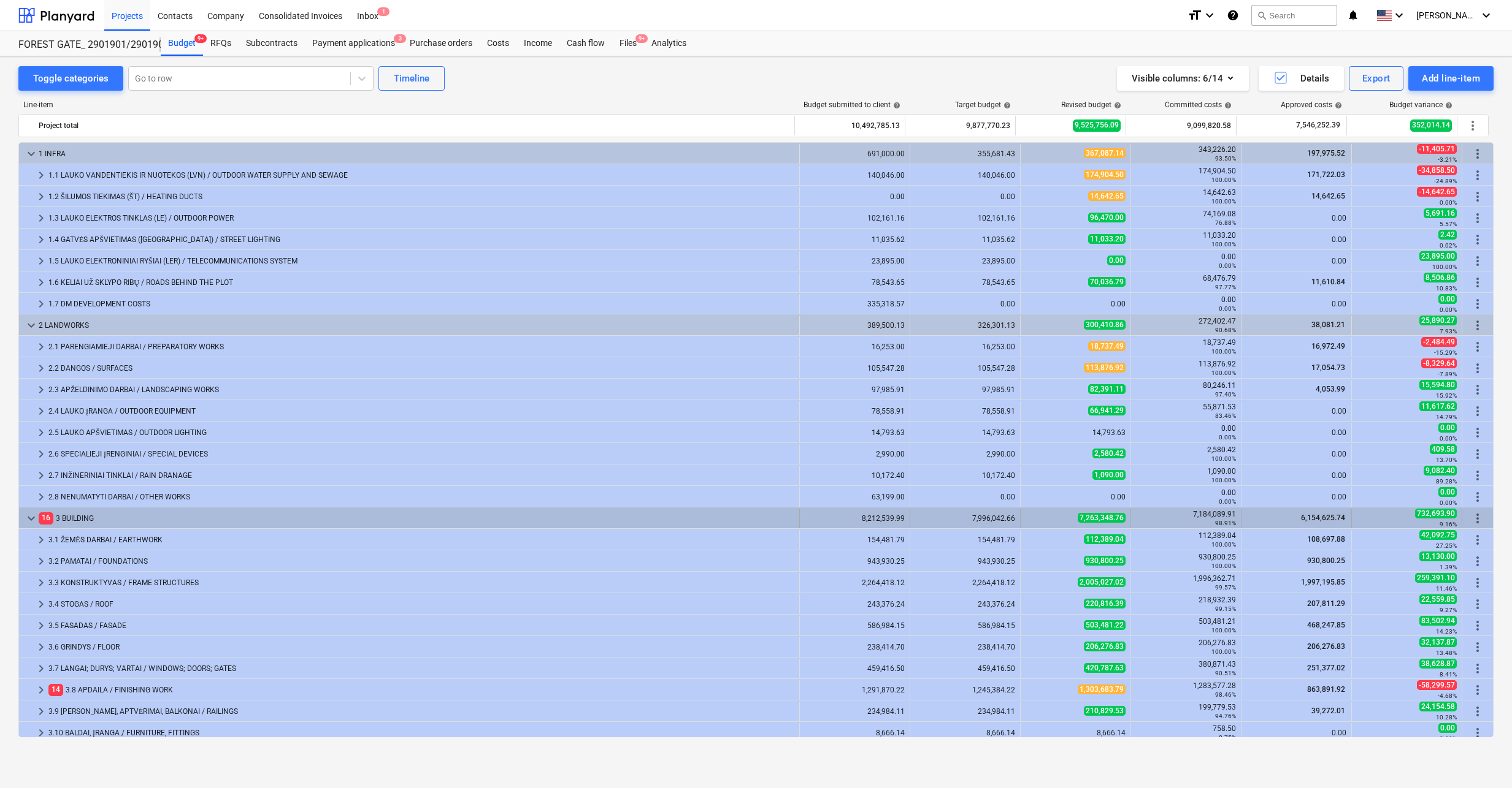
click at [30, 518] on span "keyboard_arrow_down" at bounding box center [31, 518] width 15 height 15
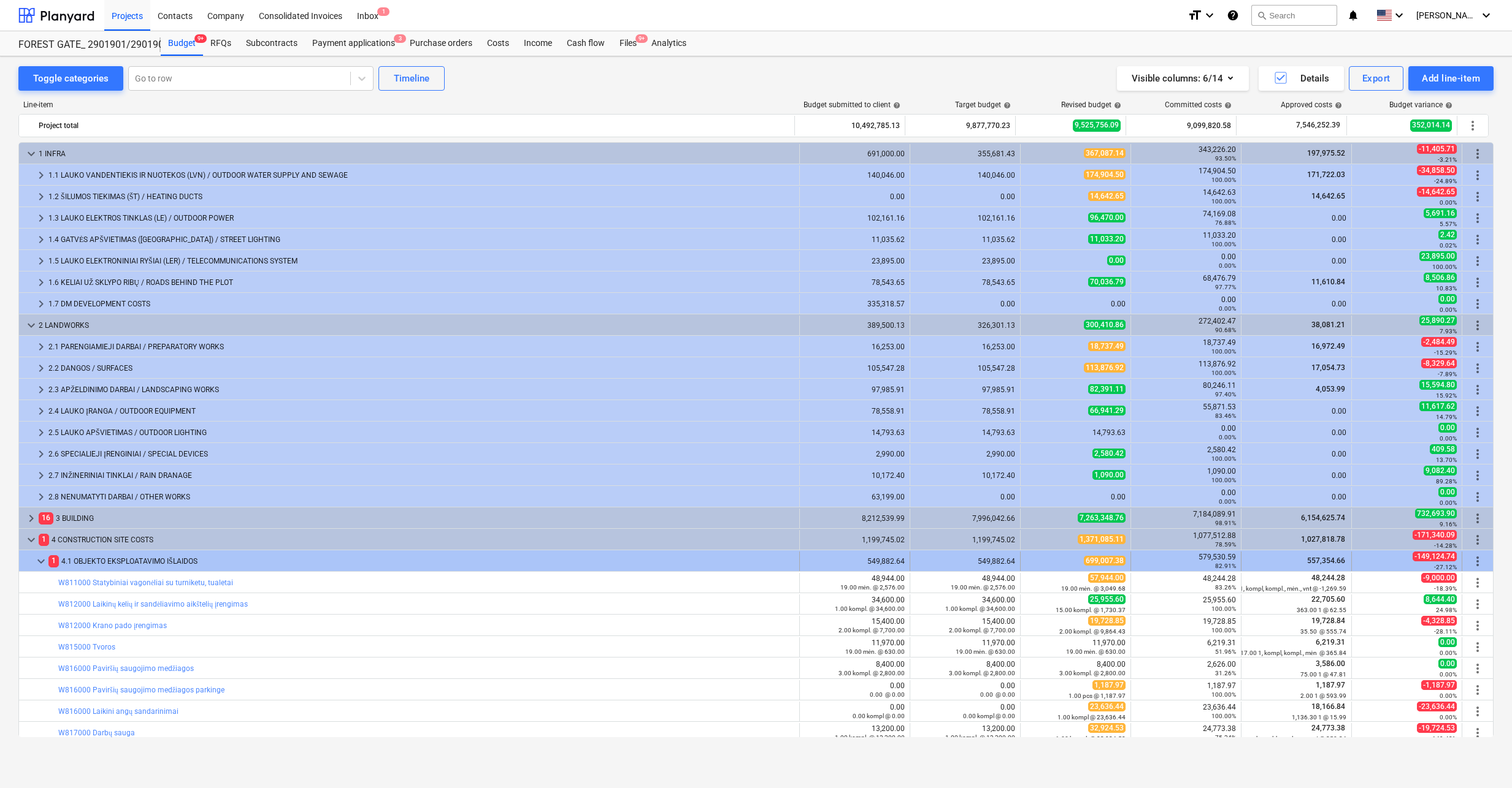
click at [44, 562] on span "keyboard_arrow_down" at bounding box center [41, 561] width 15 height 15
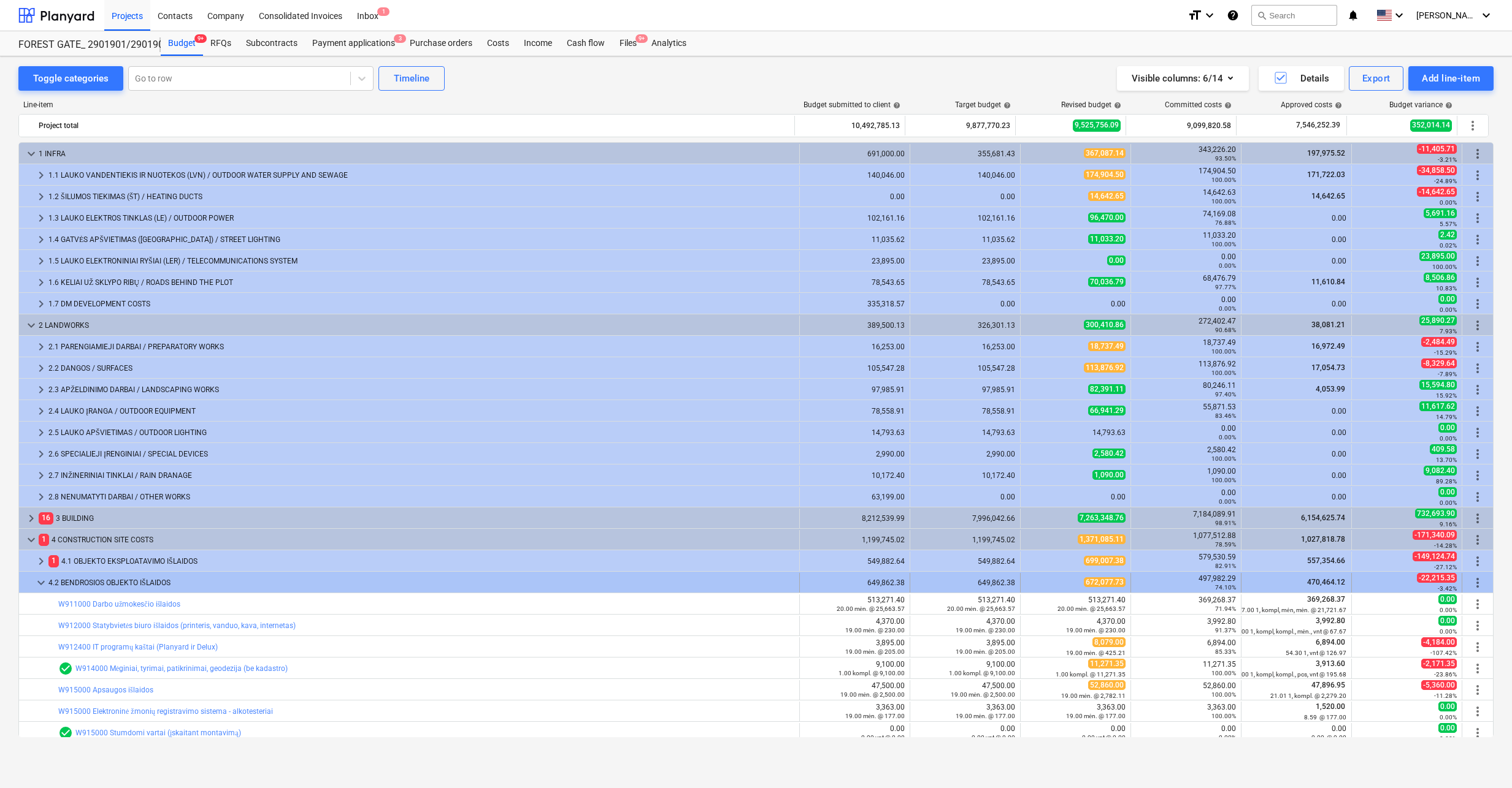
click at [40, 584] on span "keyboard_arrow_down" at bounding box center [41, 582] width 15 height 15
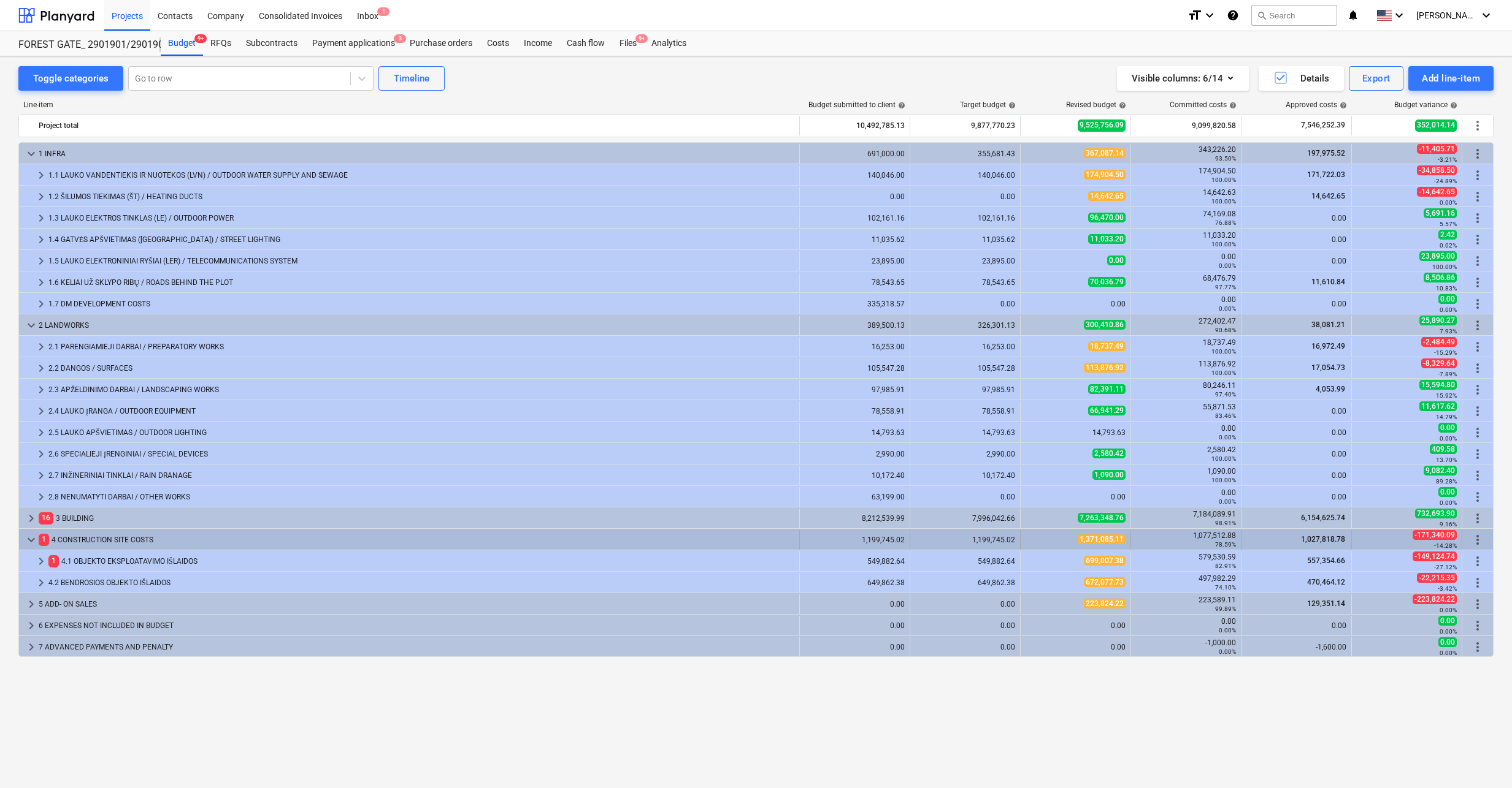
click at [30, 540] on span "keyboard_arrow_down" at bounding box center [31, 539] width 15 height 15
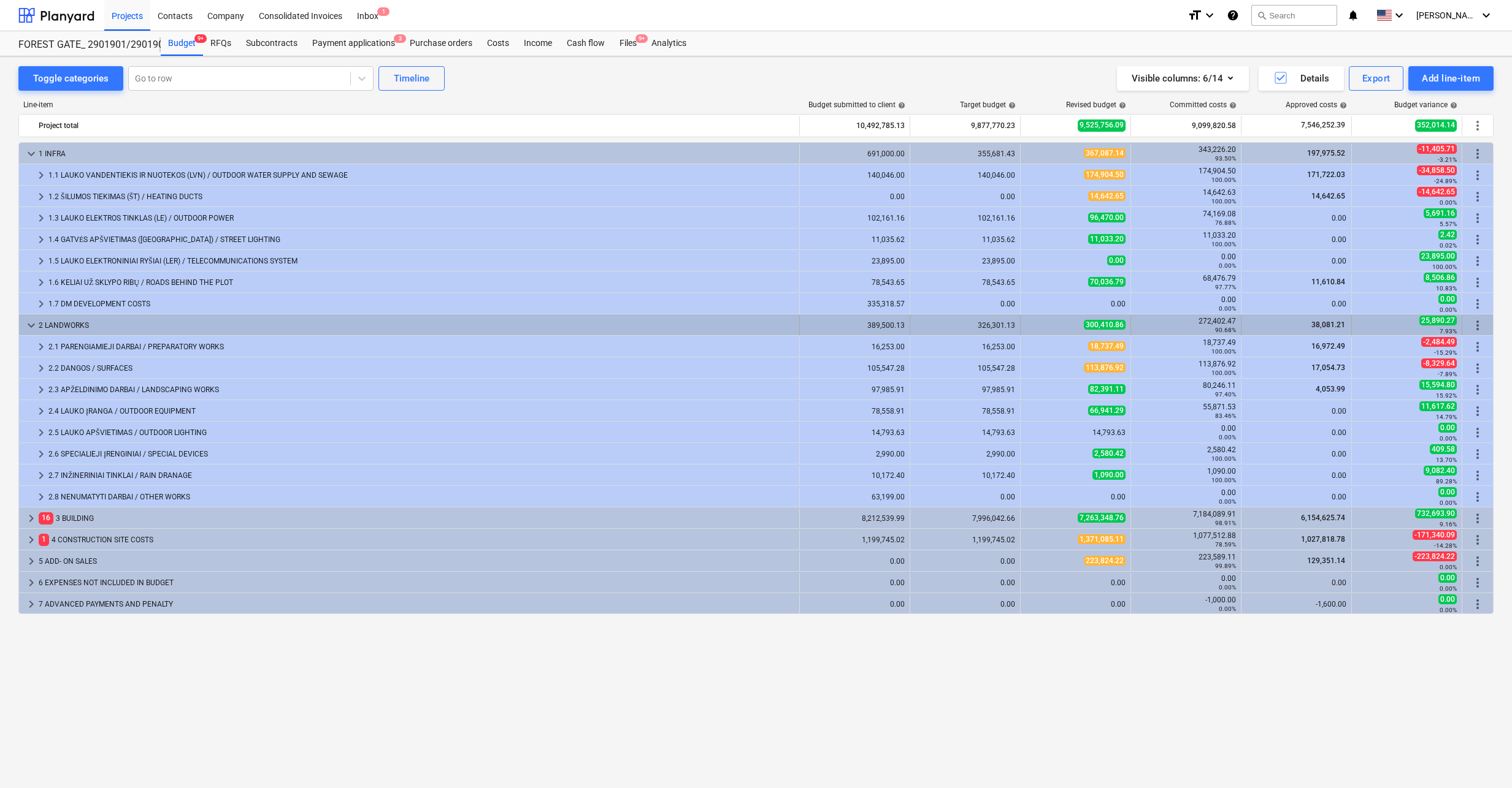
click at [32, 325] on span "keyboard_arrow_down" at bounding box center [31, 325] width 15 height 15
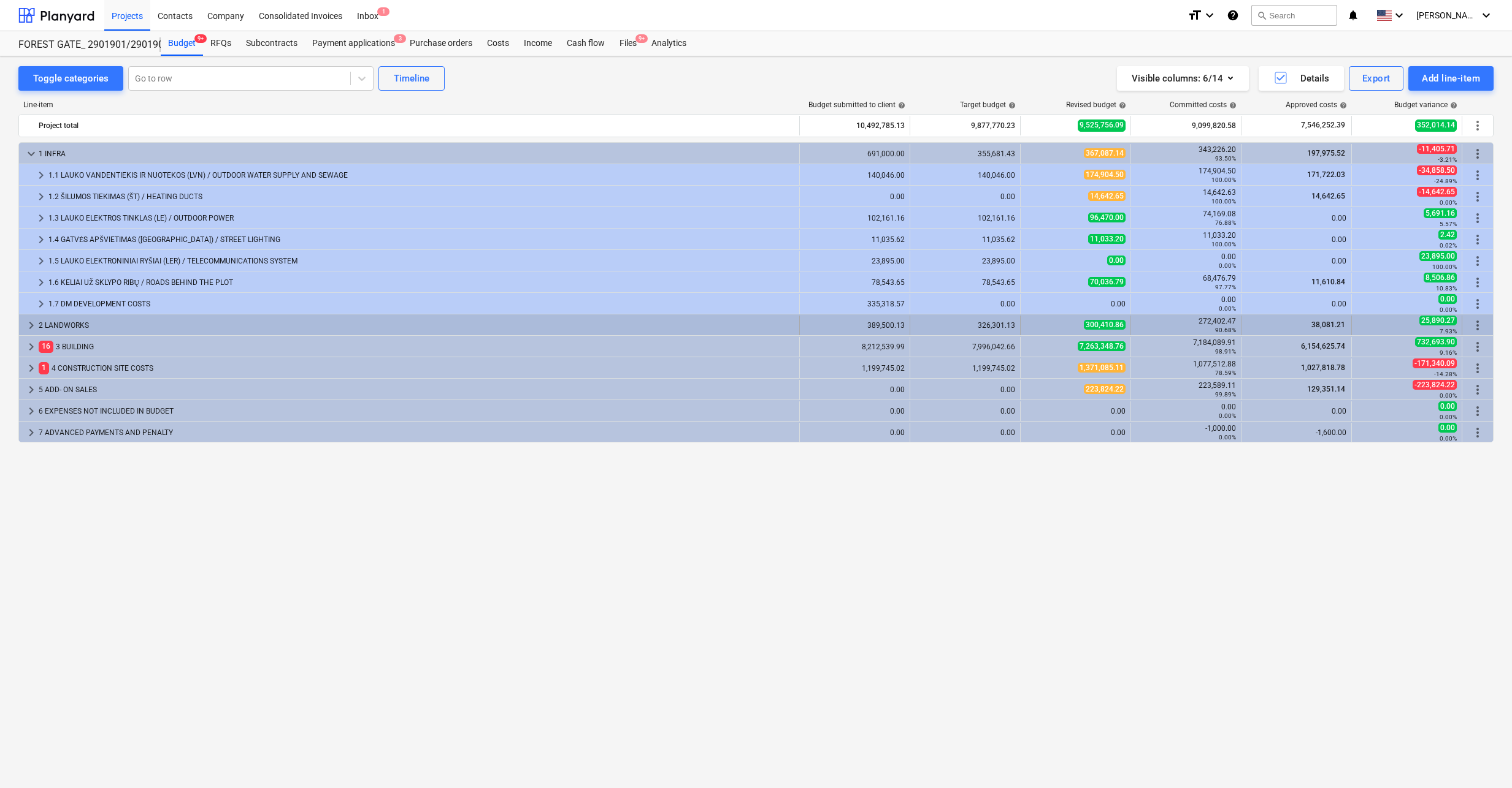
click at [28, 323] on span "keyboard_arrow_right" at bounding box center [31, 325] width 15 height 15
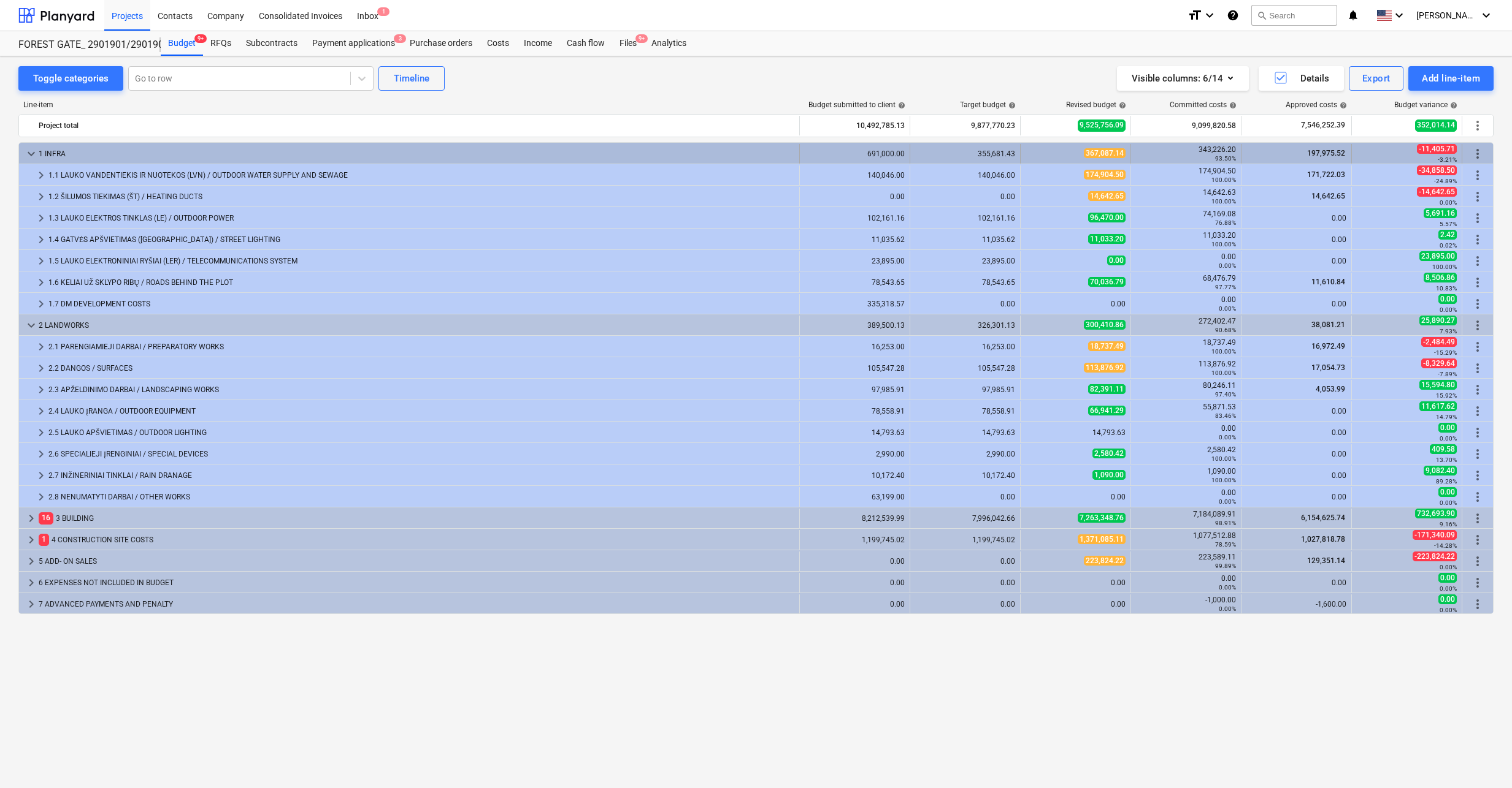
click at [29, 154] on span "keyboard_arrow_down" at bounding box center [31, 153] width 15 height 15
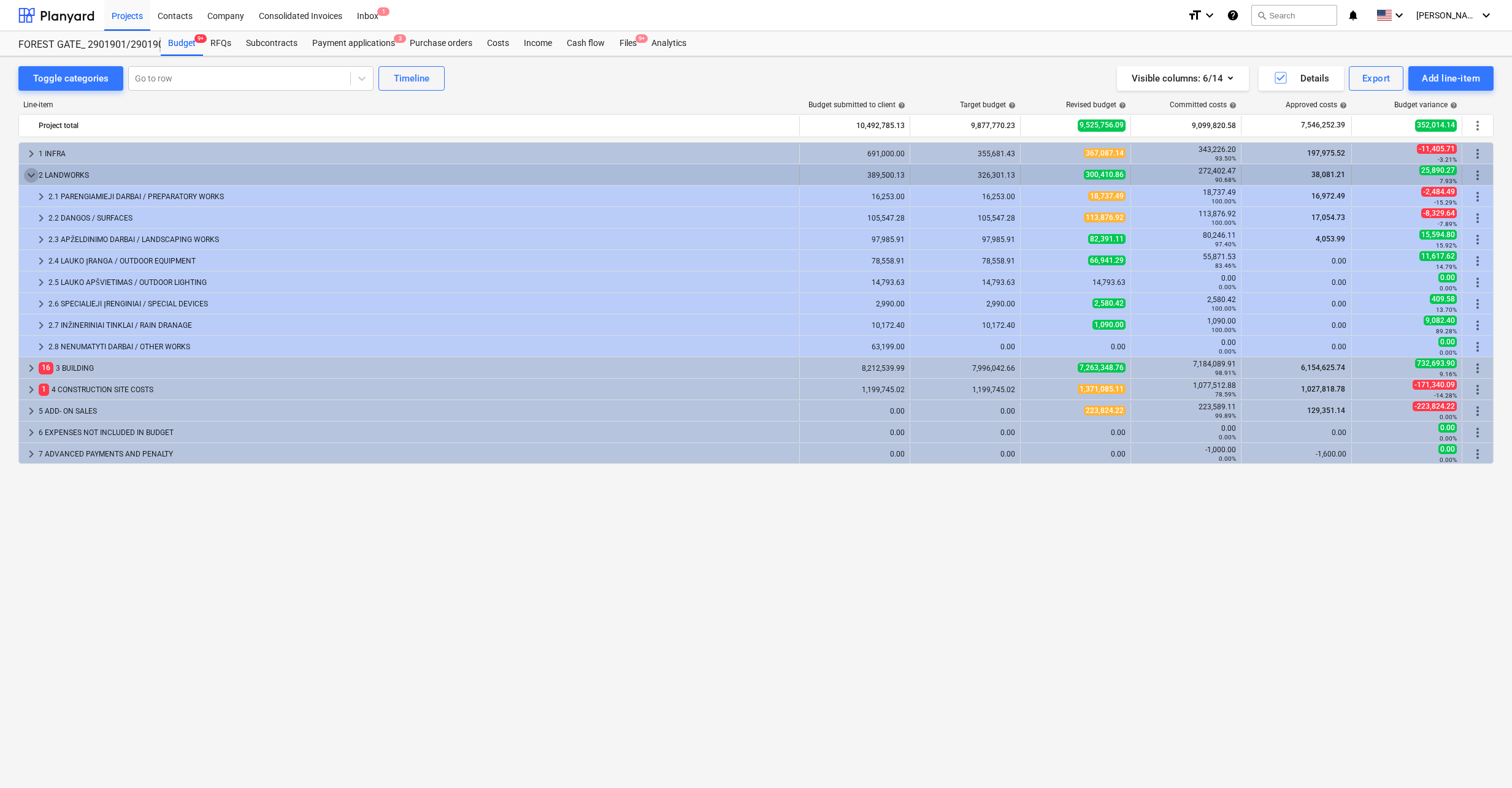
click at [30, 177] on span "keyboard_arrow_down" at bounding box center [31, 175] width 15 height 15
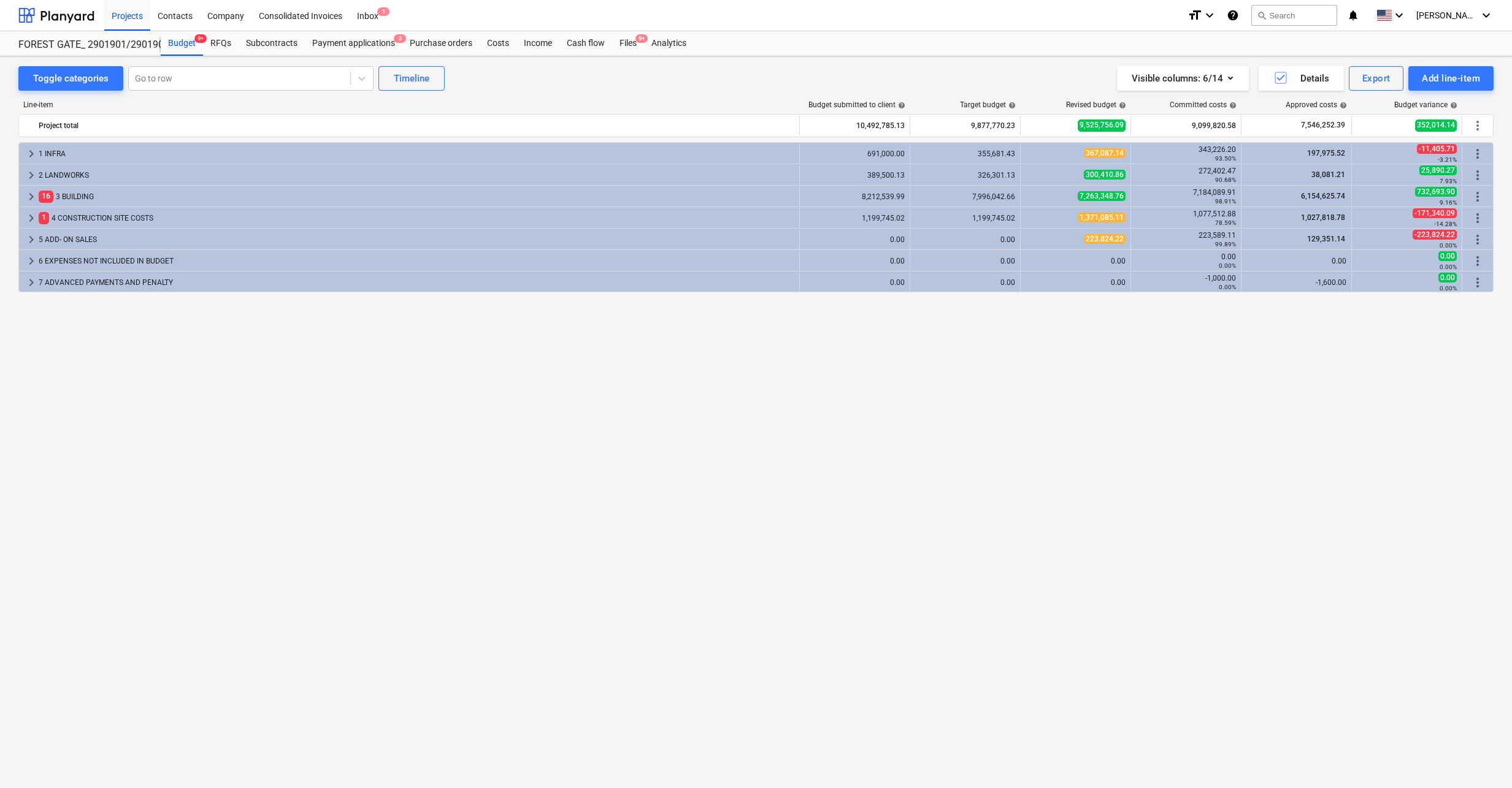
click at [30, 177] on span "keyboard_arrow_right" at bounding box center [31, 175] width 15 height 15
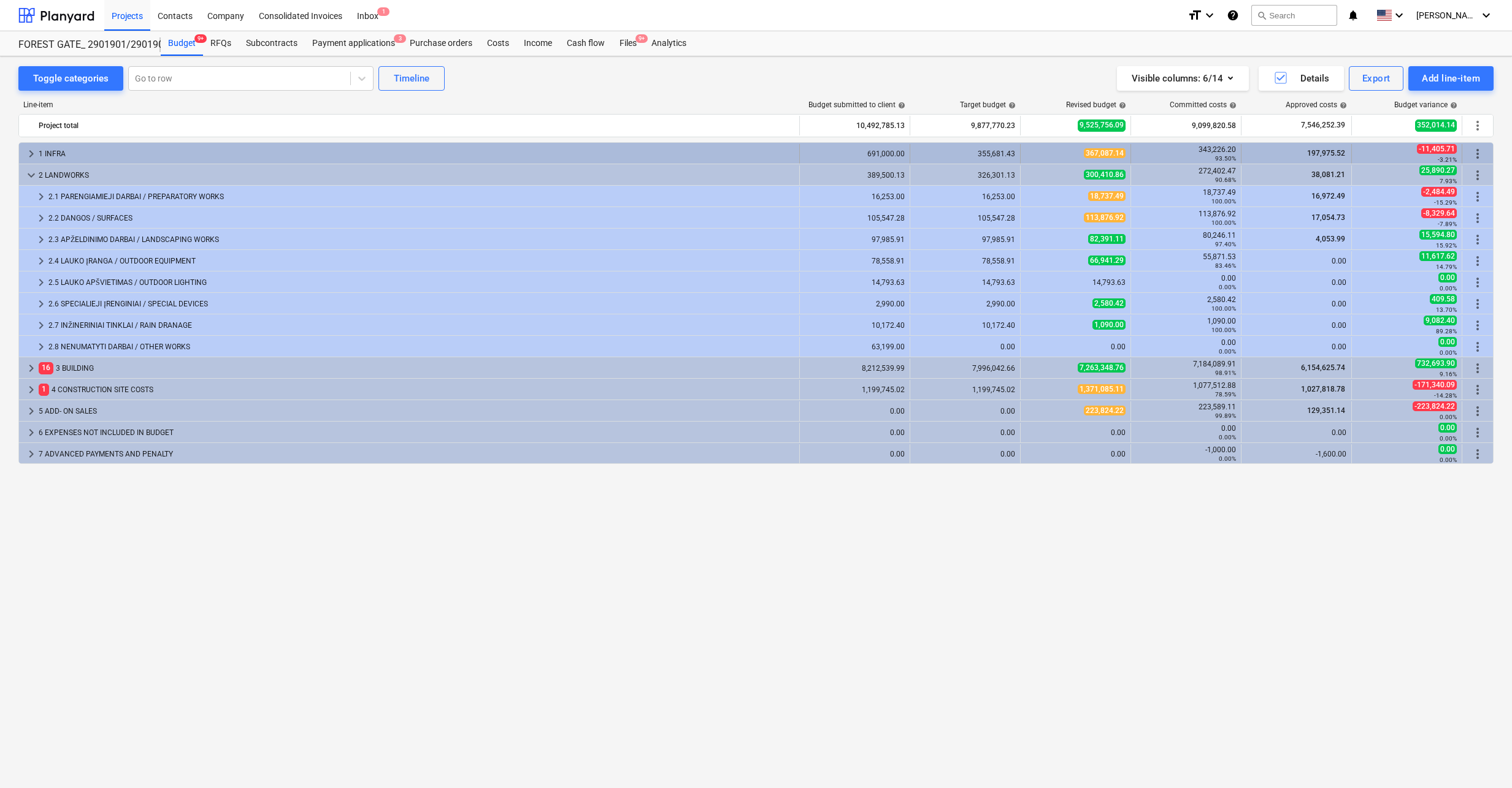
click at [31, 157] on span "keyboard_arrow_right" at bounding box center [31, 153] width 15 height 15
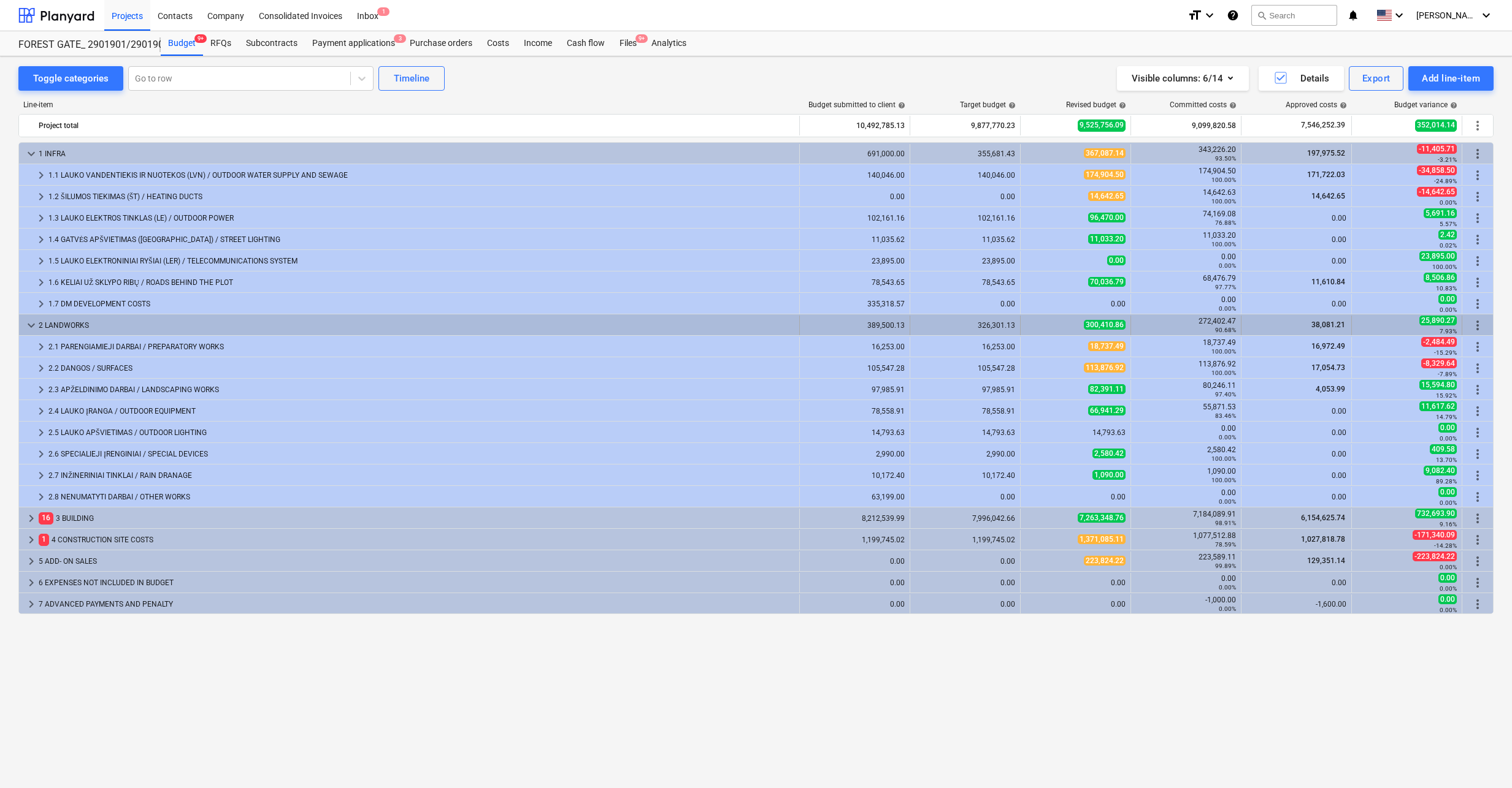
click at [32, 327] on span "keyboard_arrow_down" at bounding box center [31, 325] width 15 height 15
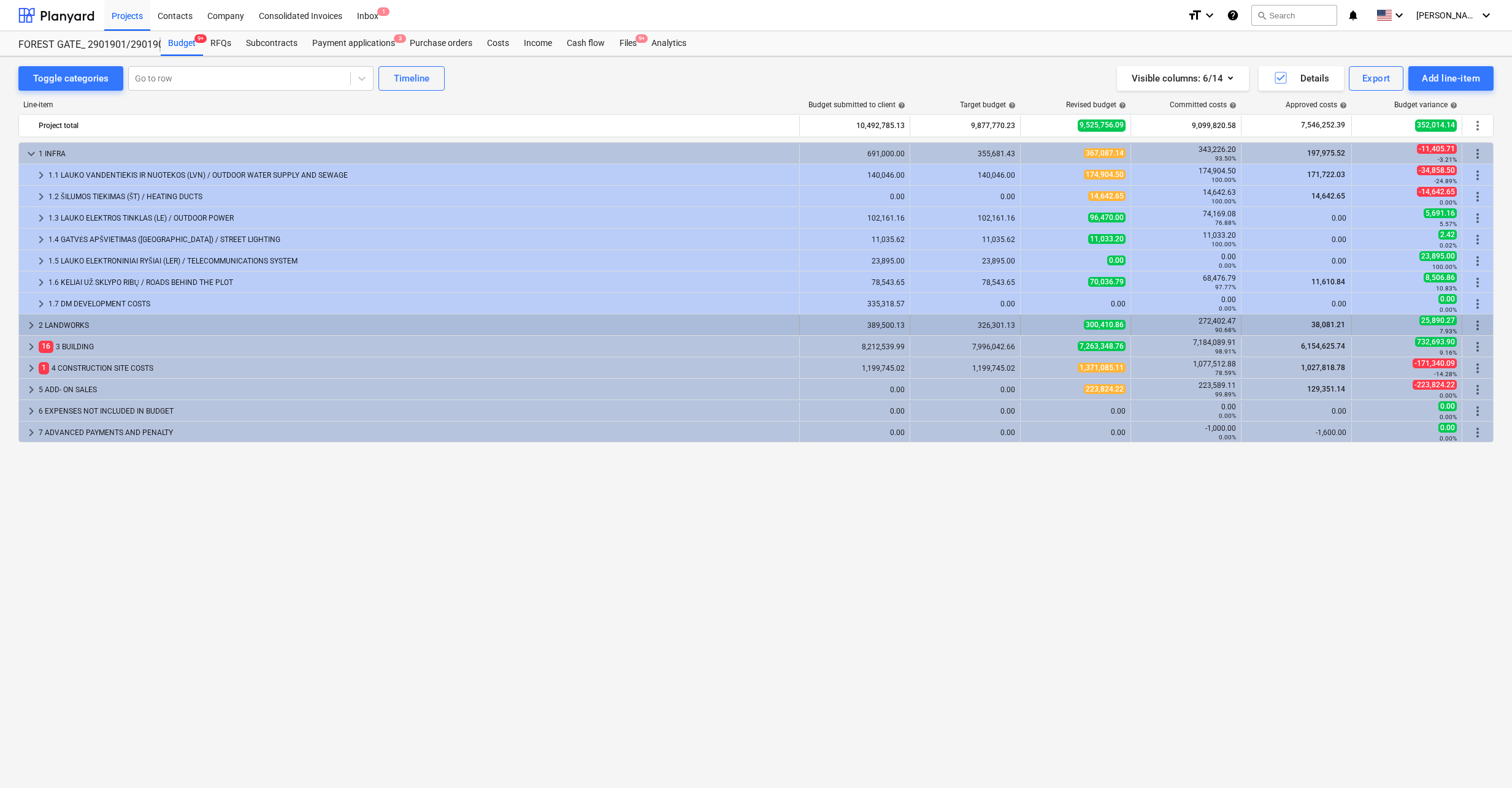
click at [32, 324] on span "keyboard_arrow_right" at bounding box center [31, 325] width 15 height 15
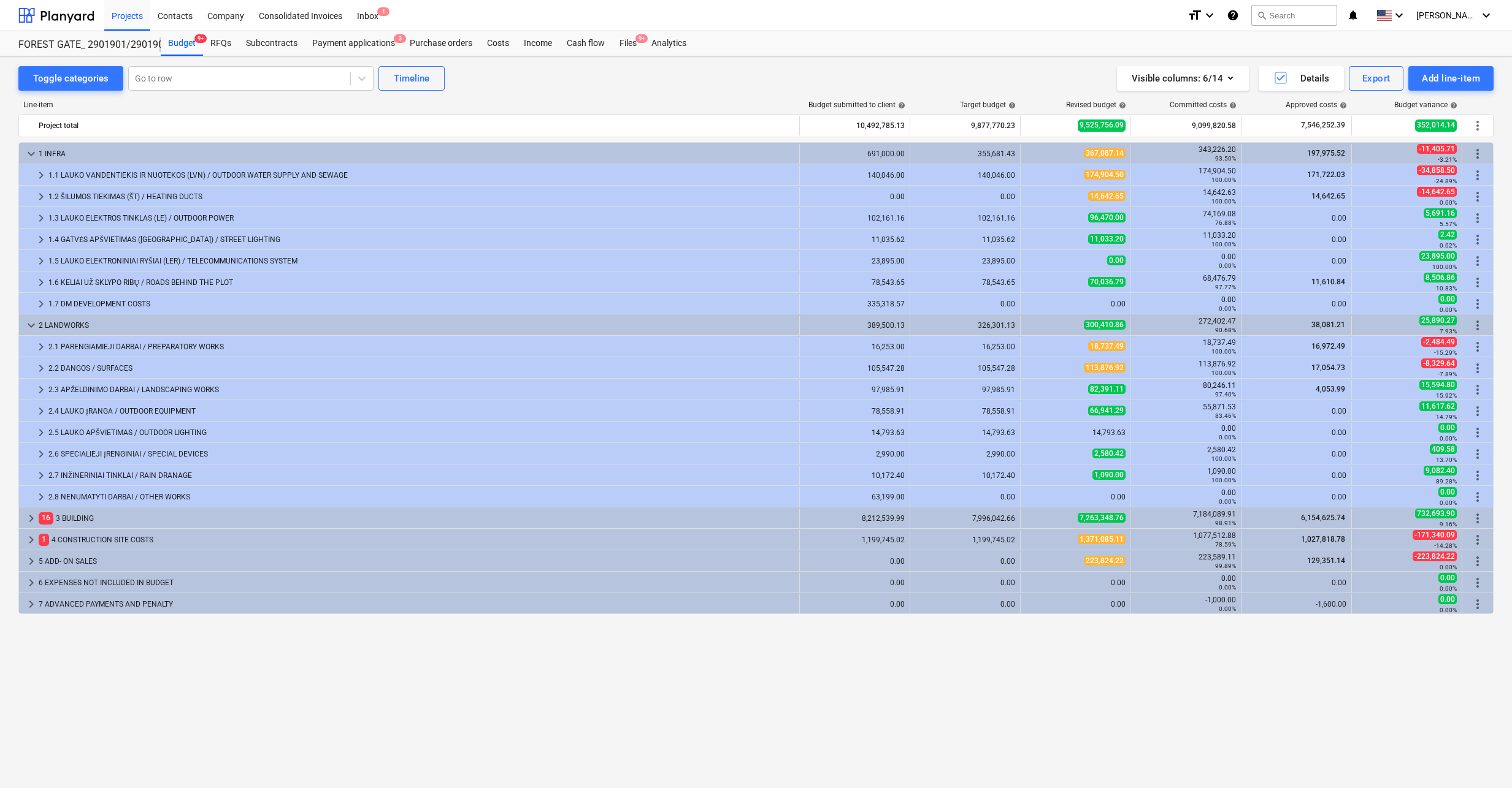
click at [354, 655] on div "keyboard_arrow_down 1 INFRA 691,000.00 355,681.43 367,087.14 343,226.20 93.50% …" at bounding box center [756, 440] width 1475 height 595
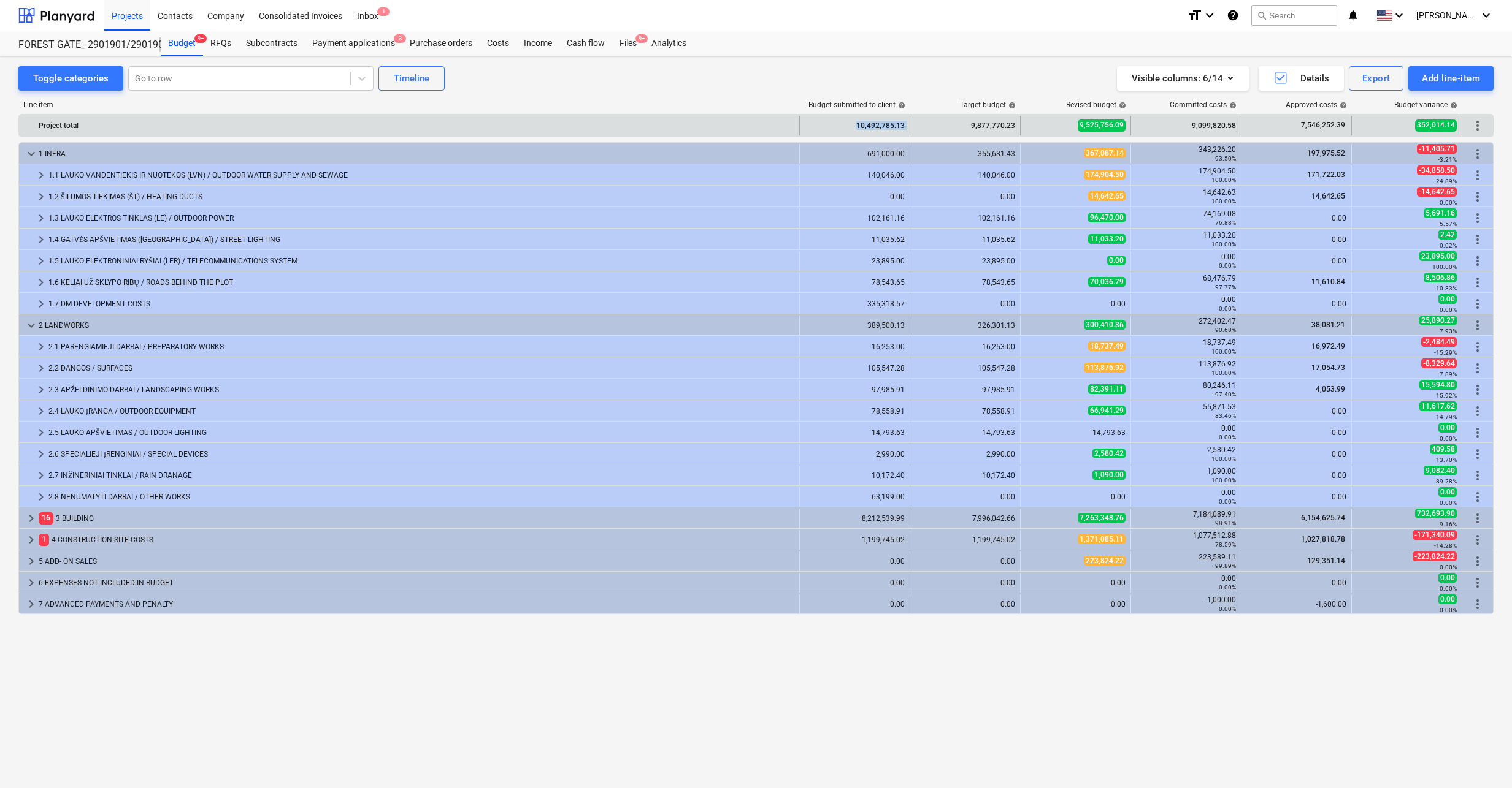
drag, startPoint x: 858, startPoint y: 126, endPoint x: 936, endPoint y: 126, distance: 78.0
click at [936, 126] on div "Project total 10,492,785.13 9,877,770.23 9,525,756.09 9,099,820.58 7,546,252.39…" at bounding box center [756, 125] width 1473 height 19
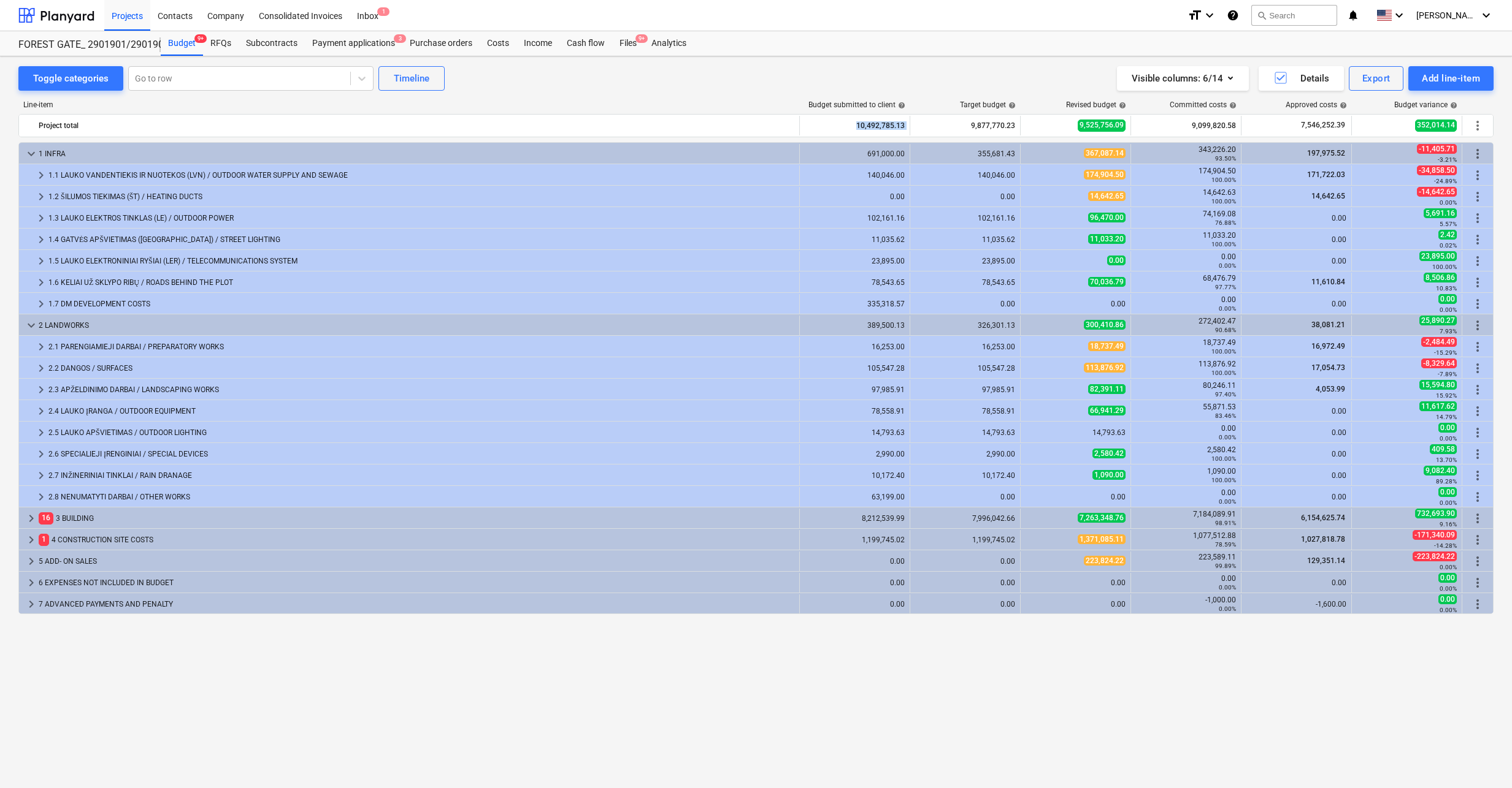
click at [922, 56] on div "FOREST GATE_ 2901901/2901902/2901903 FOREST GATE_ 2901901/2901902/2901903 Budge…" at bounding box center [756, 44] width 1512 height 25
click at [920, 67] on div "Visible columns : 6/14 Details Export Add line-item" at bounding box center [1138, 79] width 710 height 25
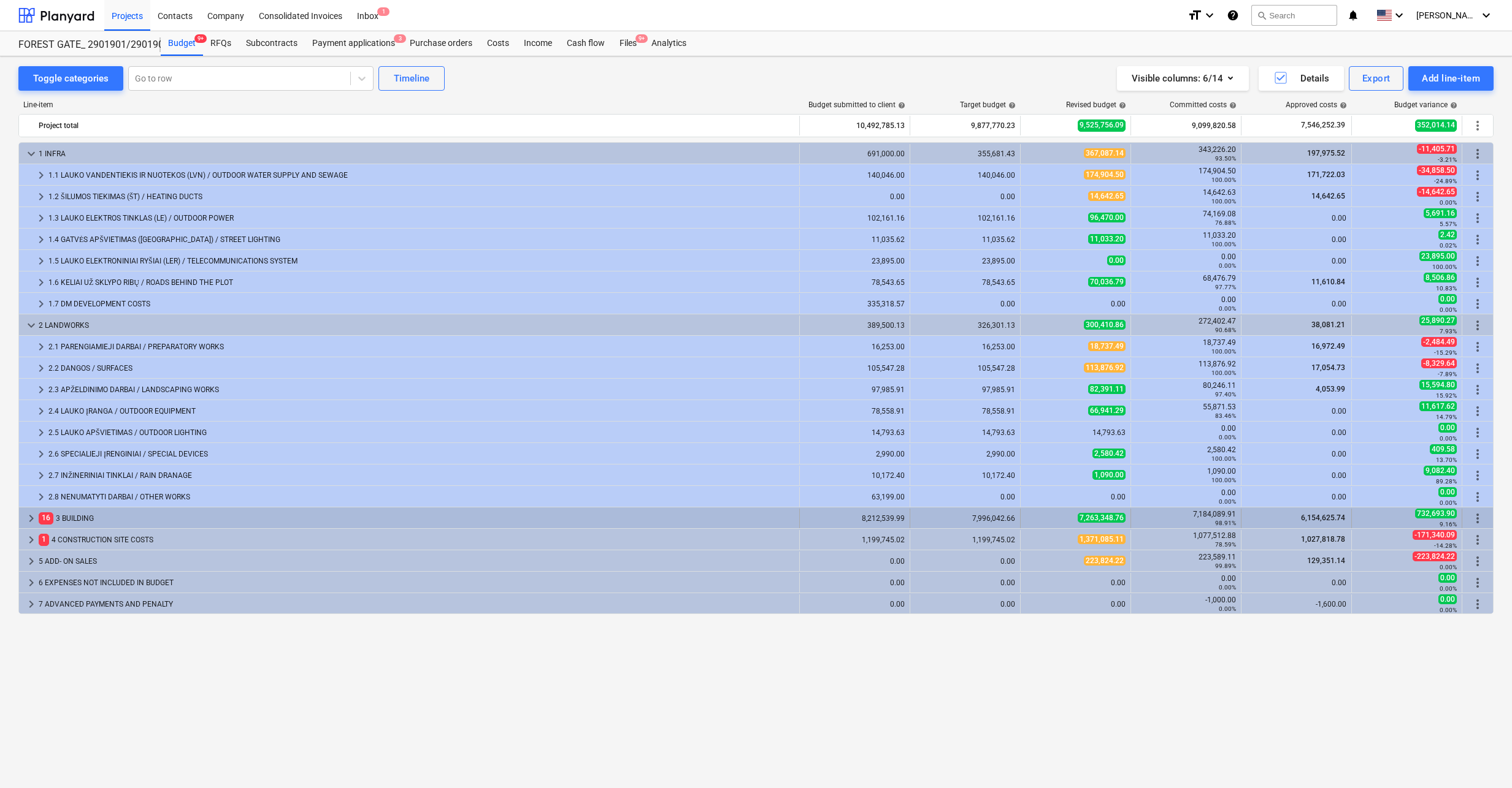
click at [31, 516] on span "keyboard_arrow_right" at bounding box center [31, 518] width 15 height 15
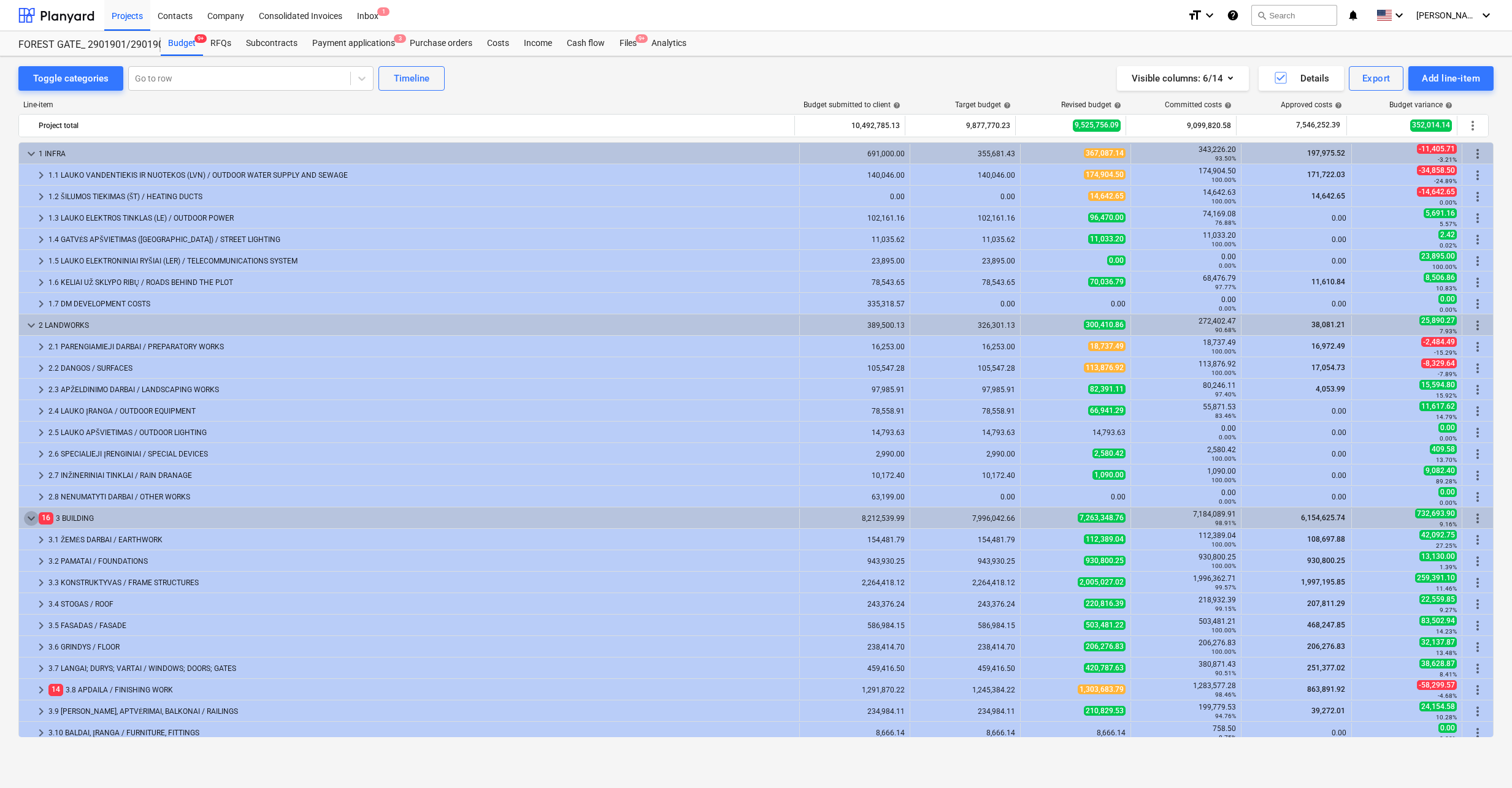
click at [31, 515] on span "keyboard_arrow_down" at bounding box center [31, 518] width 15 height 15
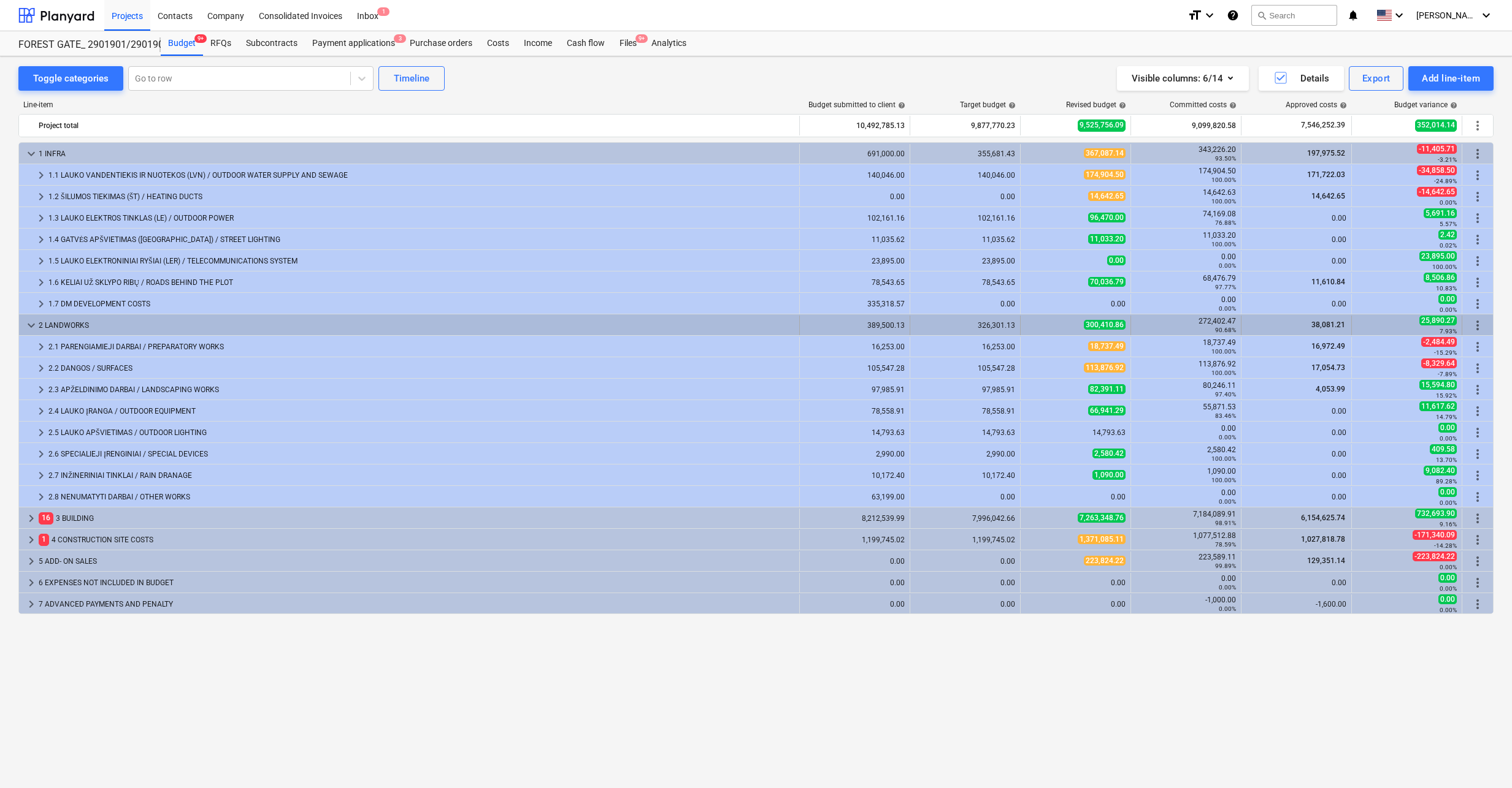
click at [32, 324] on span "keyboard_arrow_down" at bounding box center [31, 325] width 15 height 15
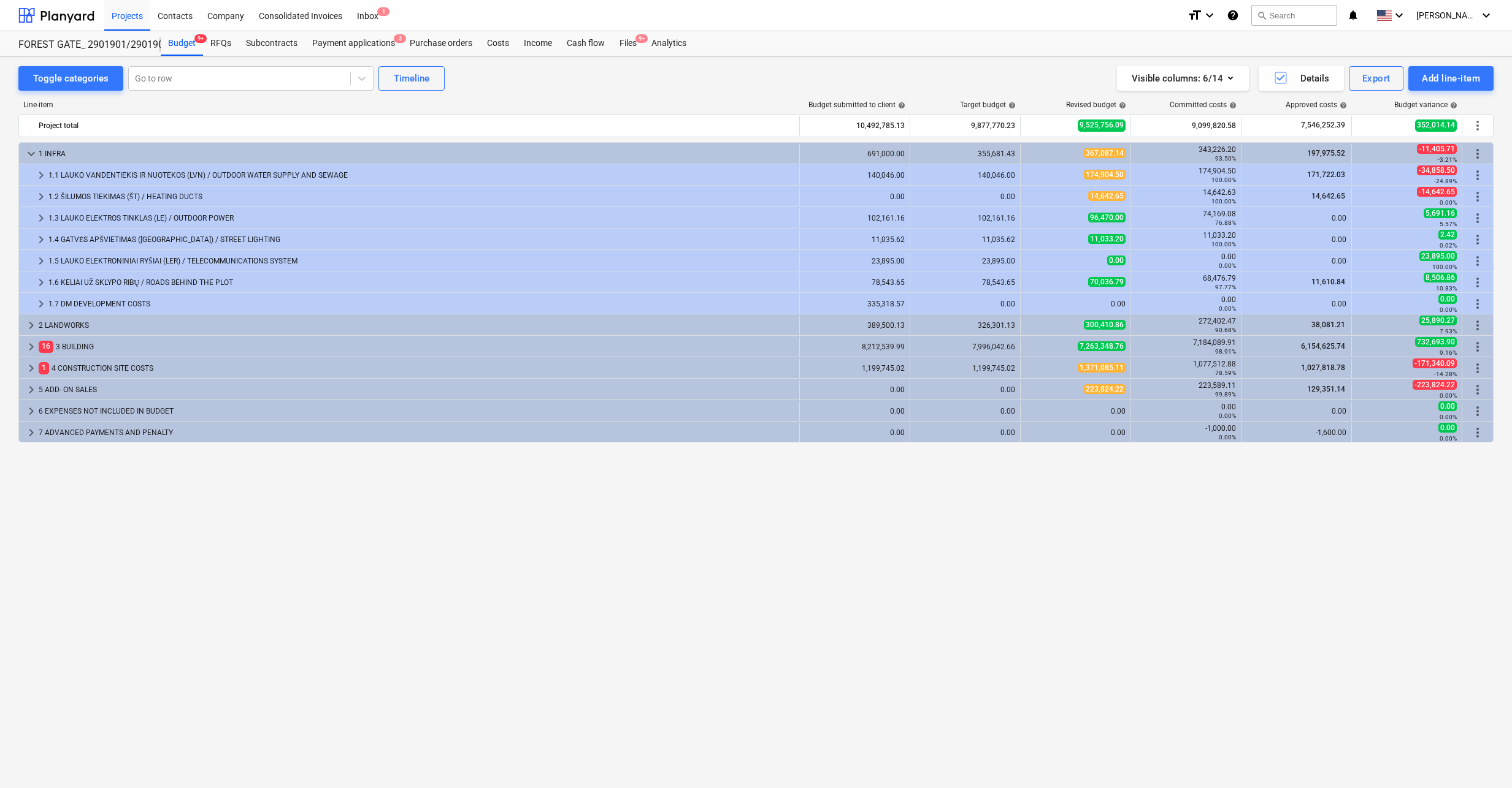
click at [32, 324] on span "keyboard_arrow_right" at bounding box center [31, 325] width 15 height 15
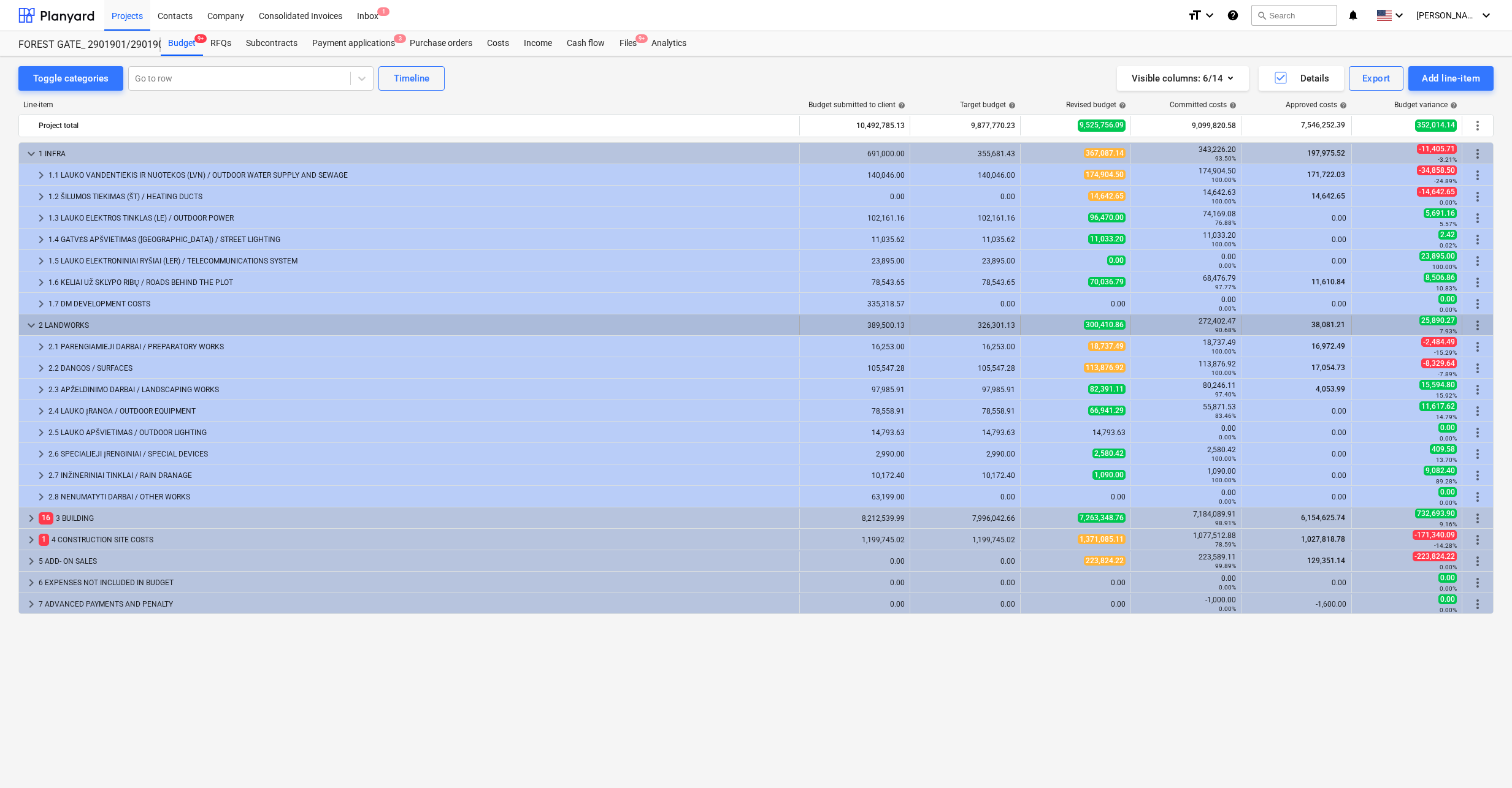
click at [34, 325] on span "keyboard_arrow_down" at bounding box center [31, 325] width 15 height 15
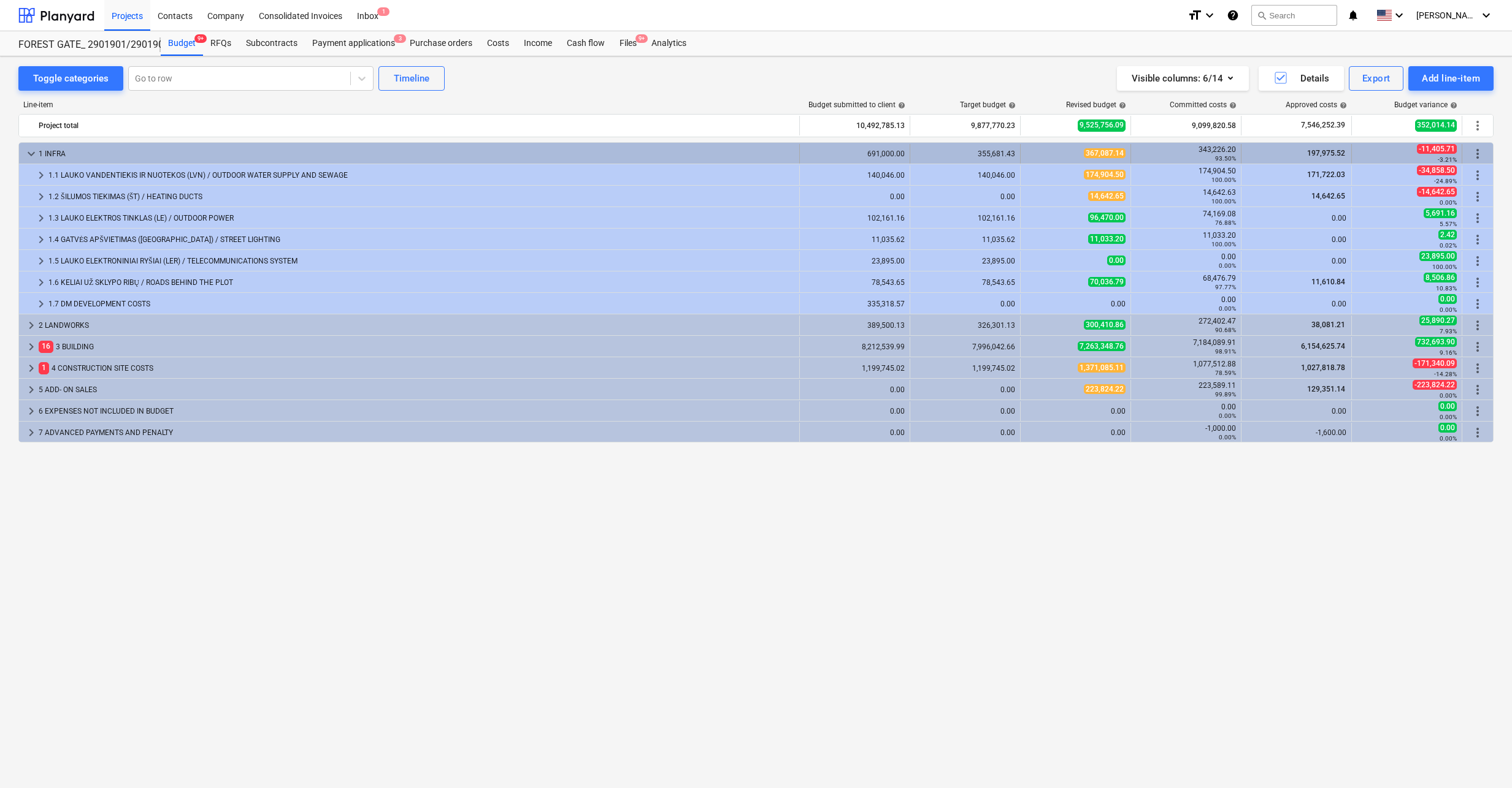
click at [32, 154] on span "keyboard_arrow_down" at bounding box center [31, 153] width 15 height 15
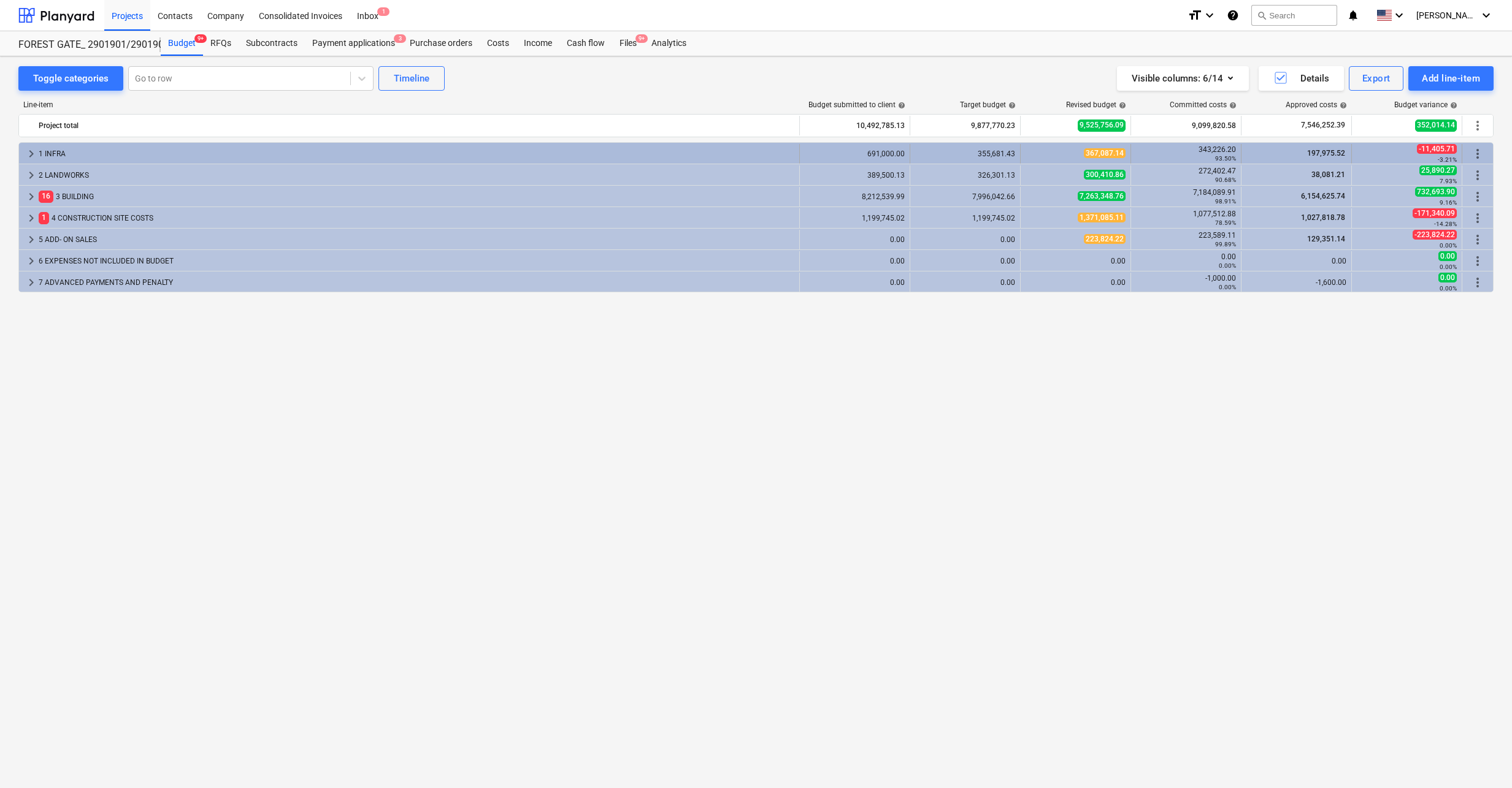
click at [28, 151] on span "keyboard_arrow_right" at bounding box center [31, 153] width 15 height 15
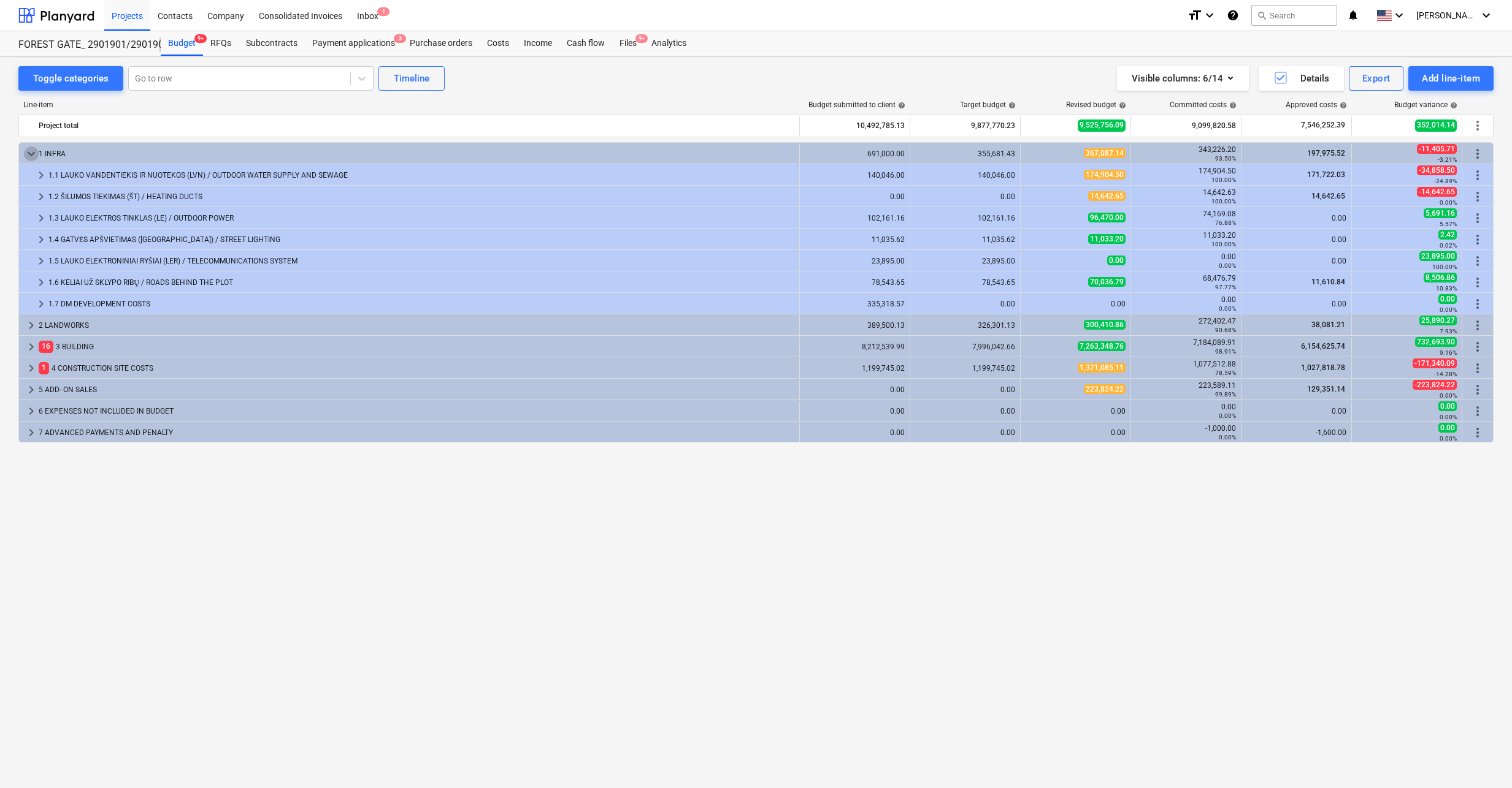
click at [28, 151] on span "keyboard_arrow_down" at bounding box center [31, 153] width 15 height 15
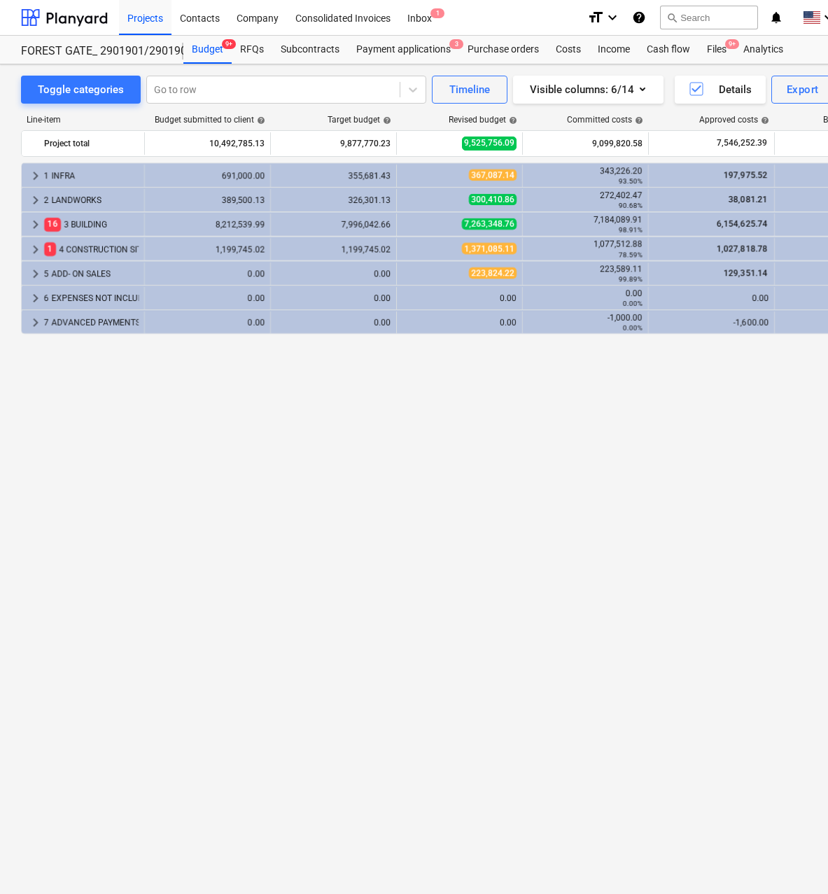
click at [487, 557] on div "keyboard_arrow_right 1 INFRA 691,000.00 355,681.43 367,087.14 343,226.20 93.50%…" at bounding box center [479, 498] width 916 height 673
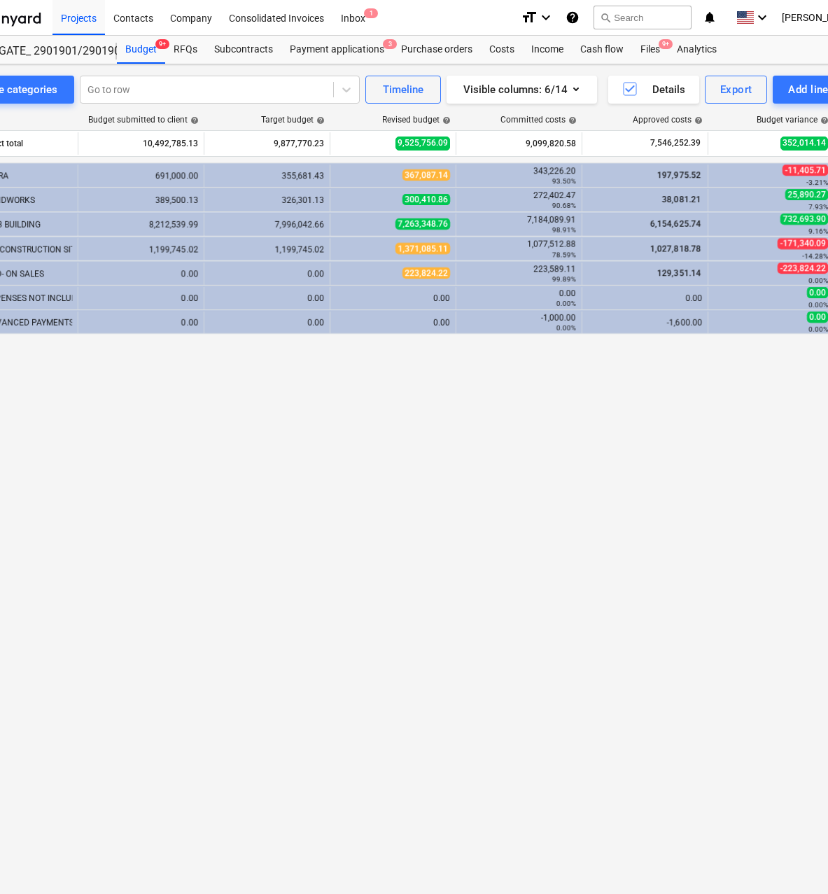
scroll to position [0, 130]
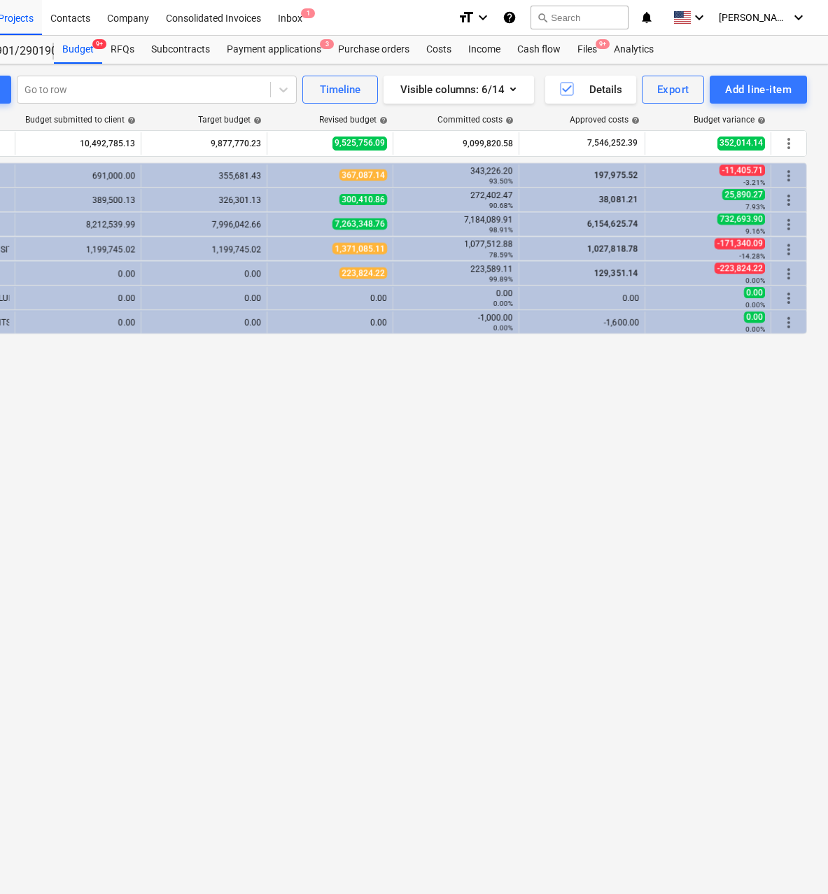
drag, startPoint x: 507, startPoint y: 533, endPoint x: 535, endPoint y: 534, distance: 28.0
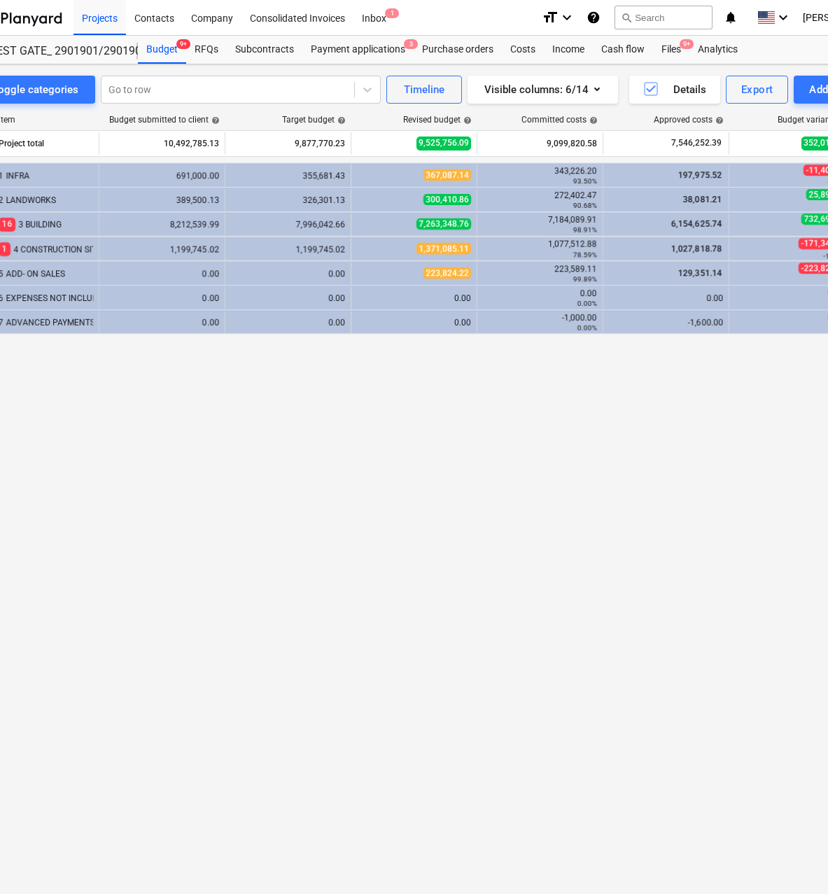
scroll to position [0, 0]
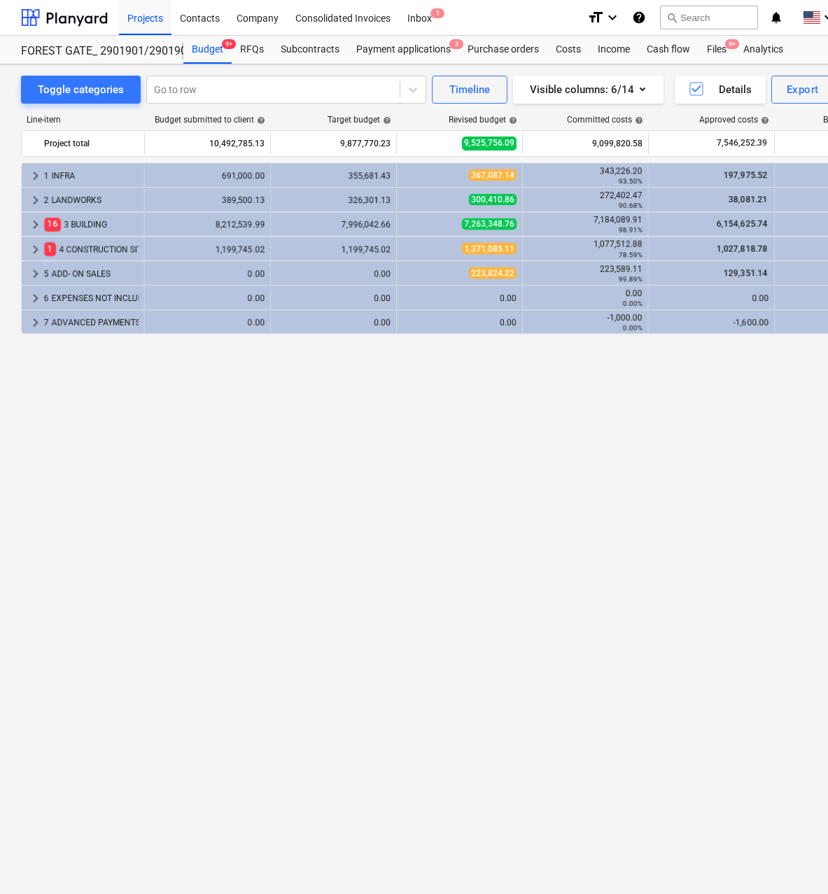
drag, startPoint x: 537, startPoint y: 526, endPoint x: 541, endPoint y: 519, distance: 8.2
click at [516, 532] on div "keyboard_arrow_right 1 INFRA 691,000.00 355,681.43 367,087.14 343,226.20 93.50%…" at bounding box center [479, 498] width 916 height 673
